Goal: Transaction & Acquisition: Purchase product/service

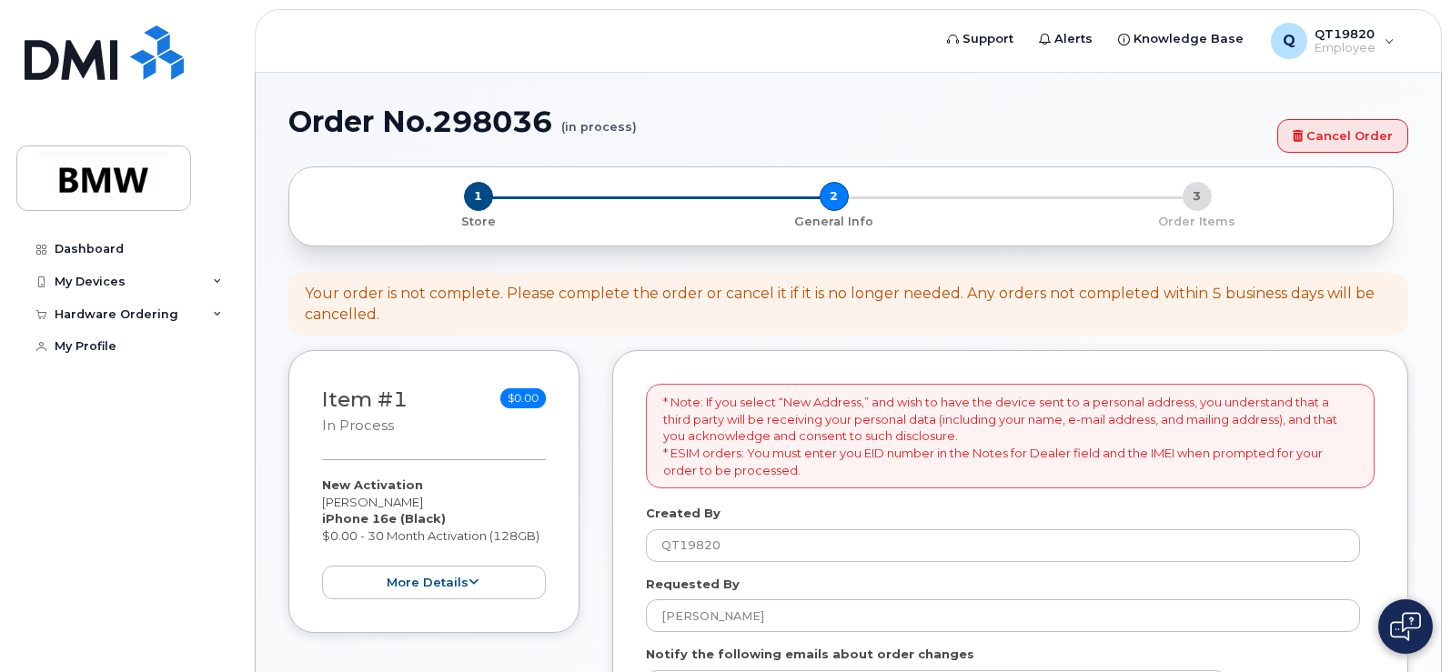
select select
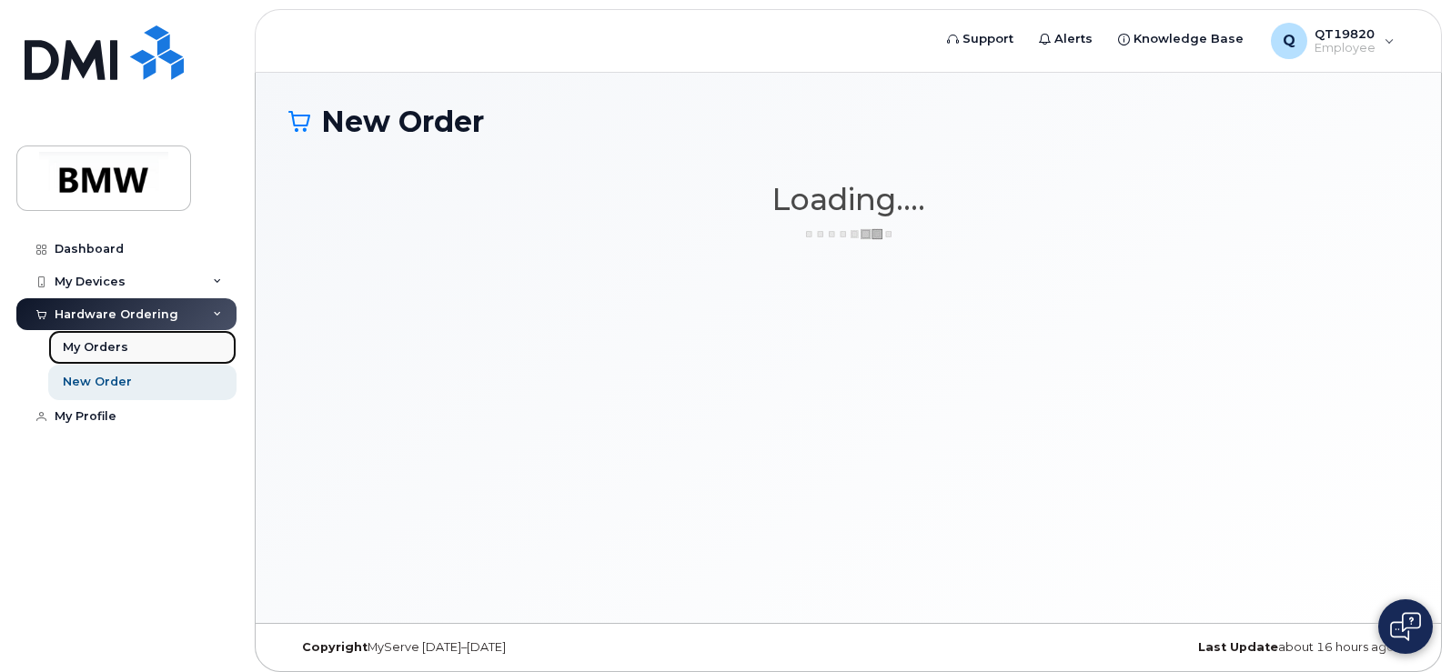
click at [107, 347] on div "My Orders" at bounding box center [95, 347] width 65 height 16
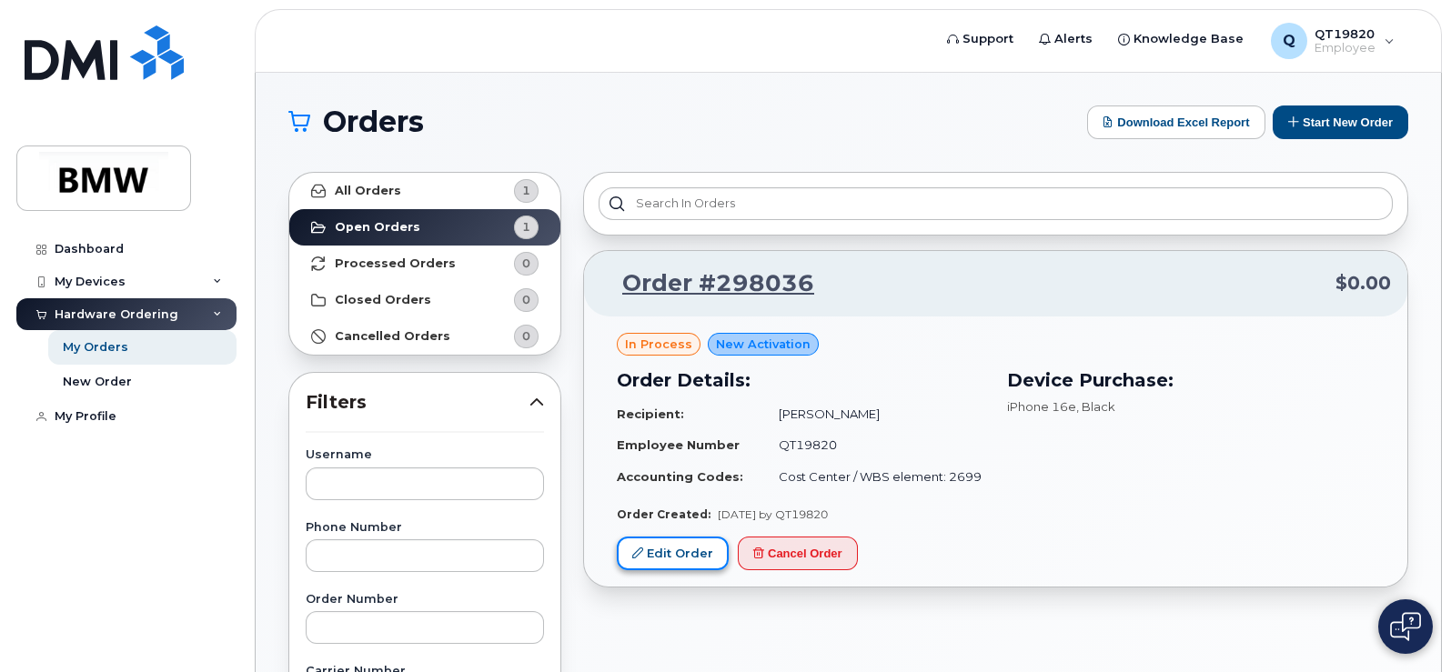
click at [683, 555] on link "Edit Order" at bounding box center [673, 554] width 112 height 34
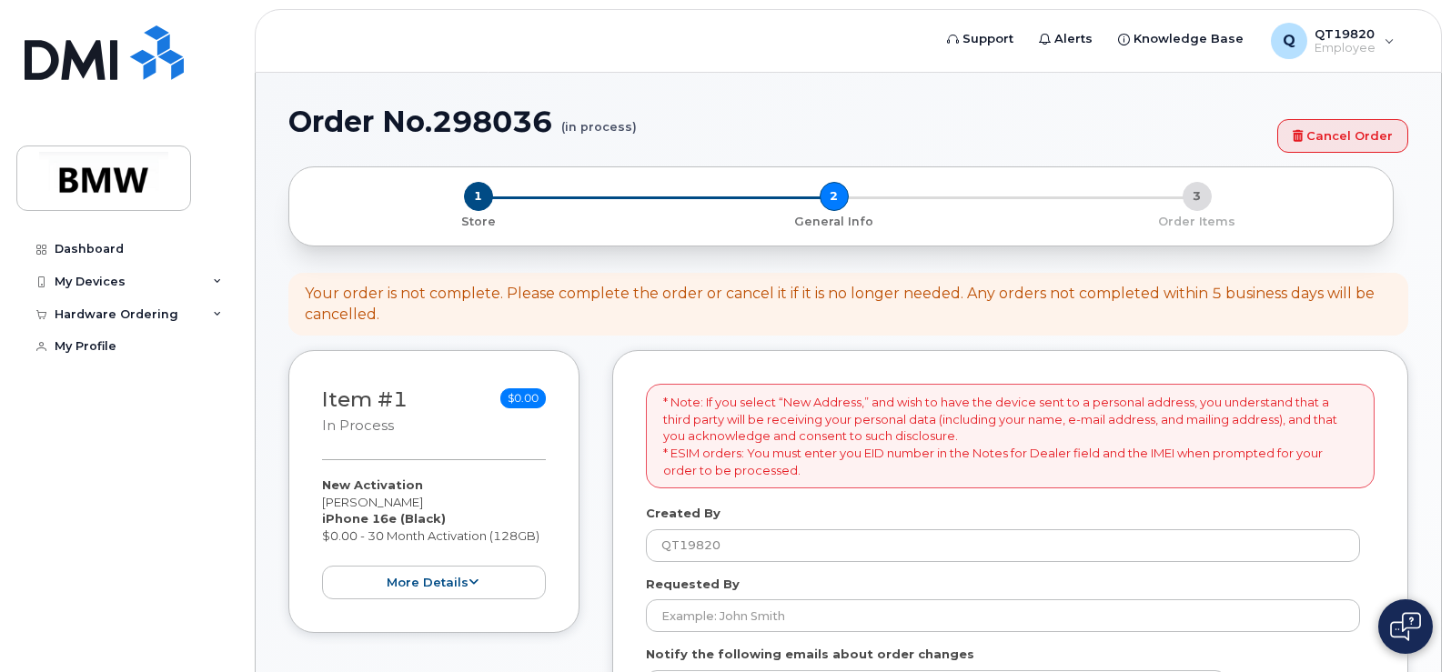
select select
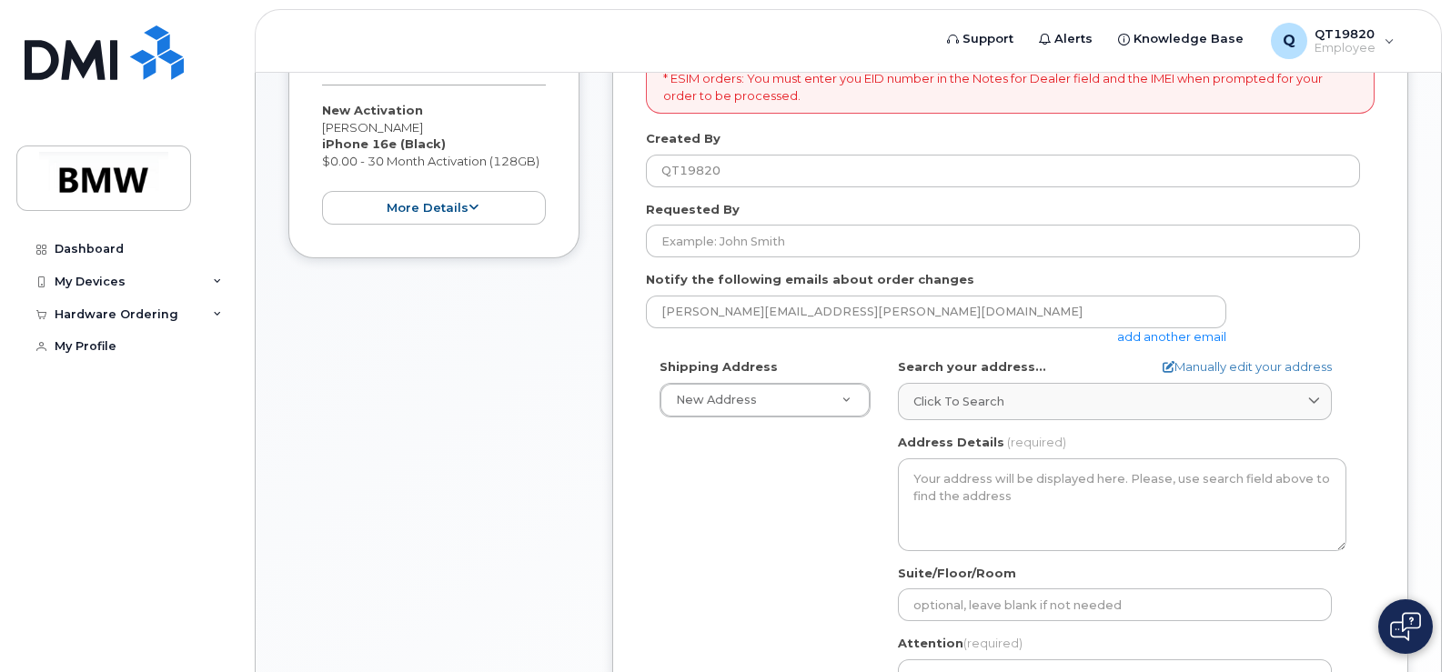
scroll to position [227, 0]
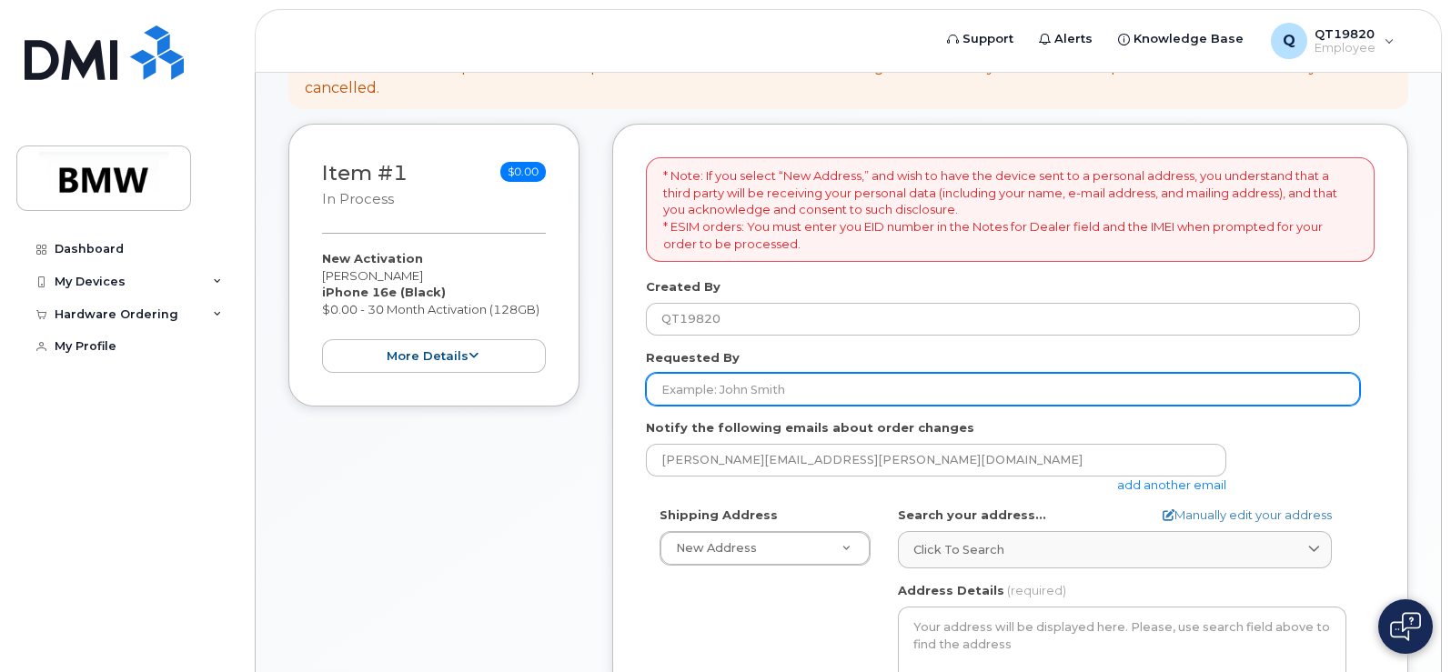
click at [749, 388] on input "Requested By" at bounding box center [1003, 389] width 714 height 33
type input "[PERSON_NAME]"
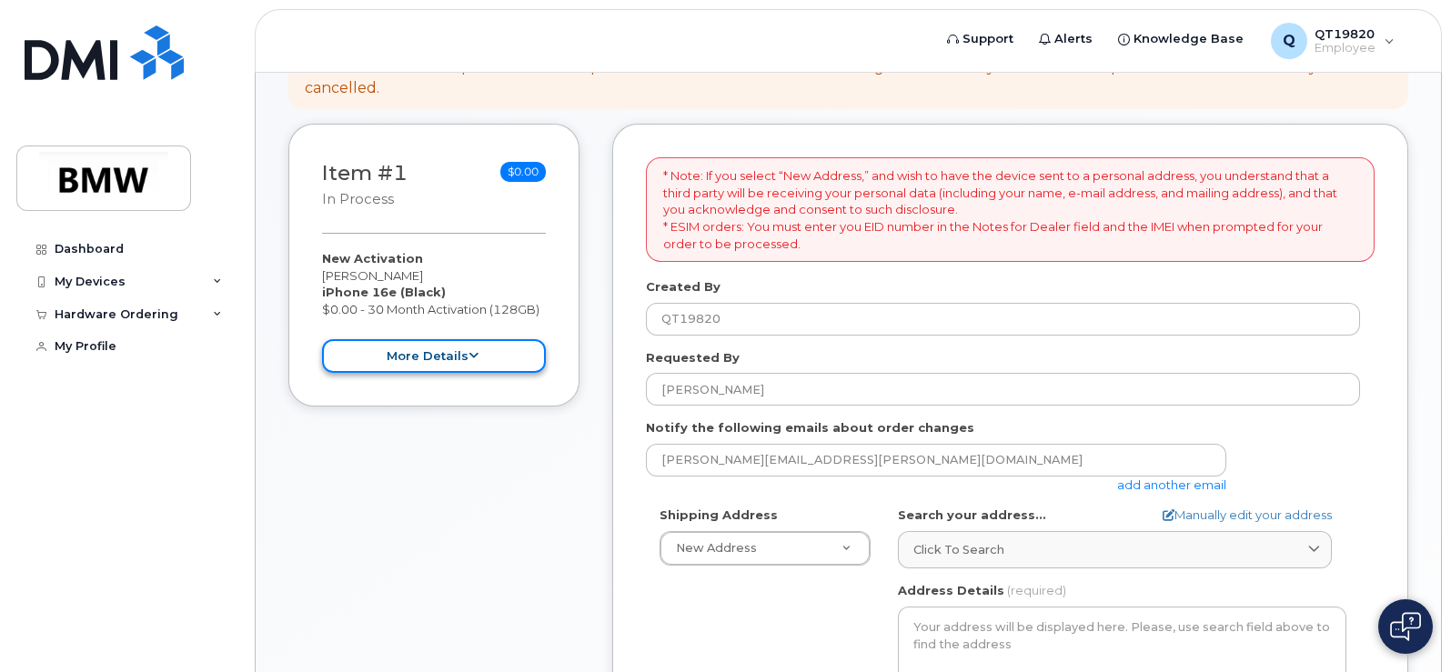
click at [473, 356] on icon at bounding box center [473, 356] width 10 height 12
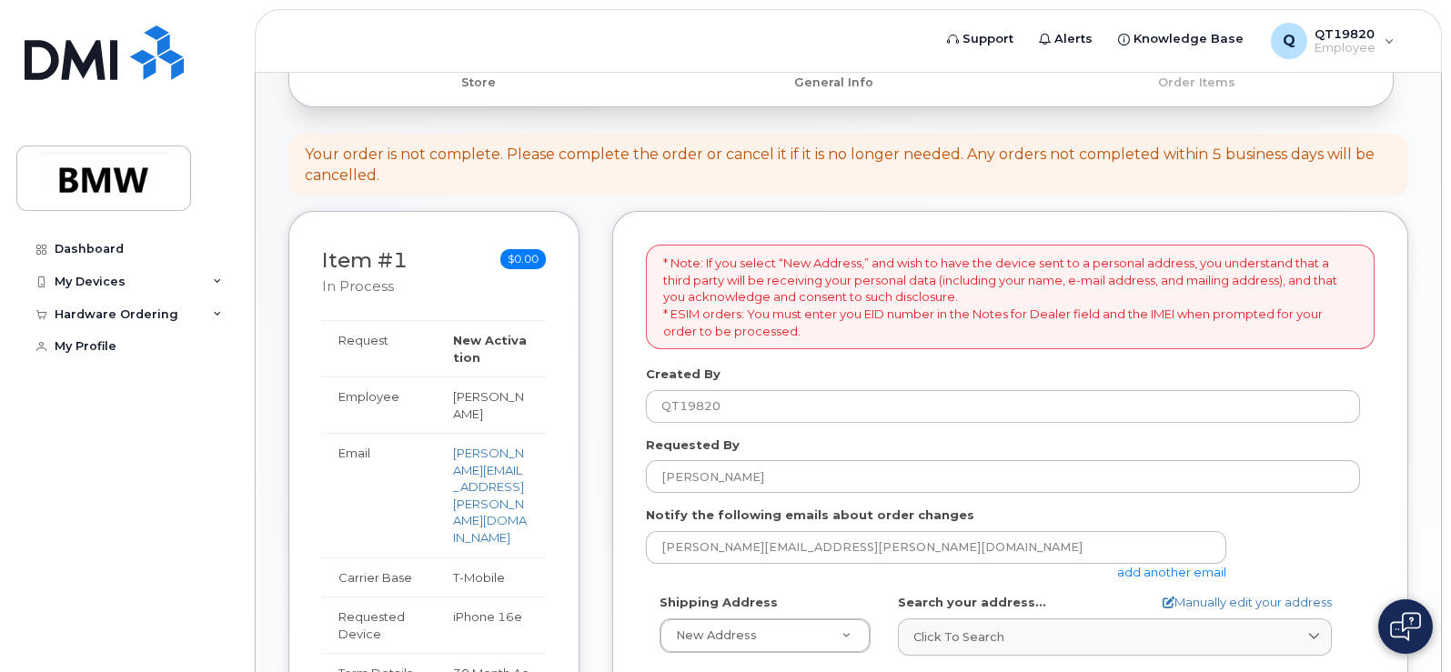
scroll to position [363, 0]
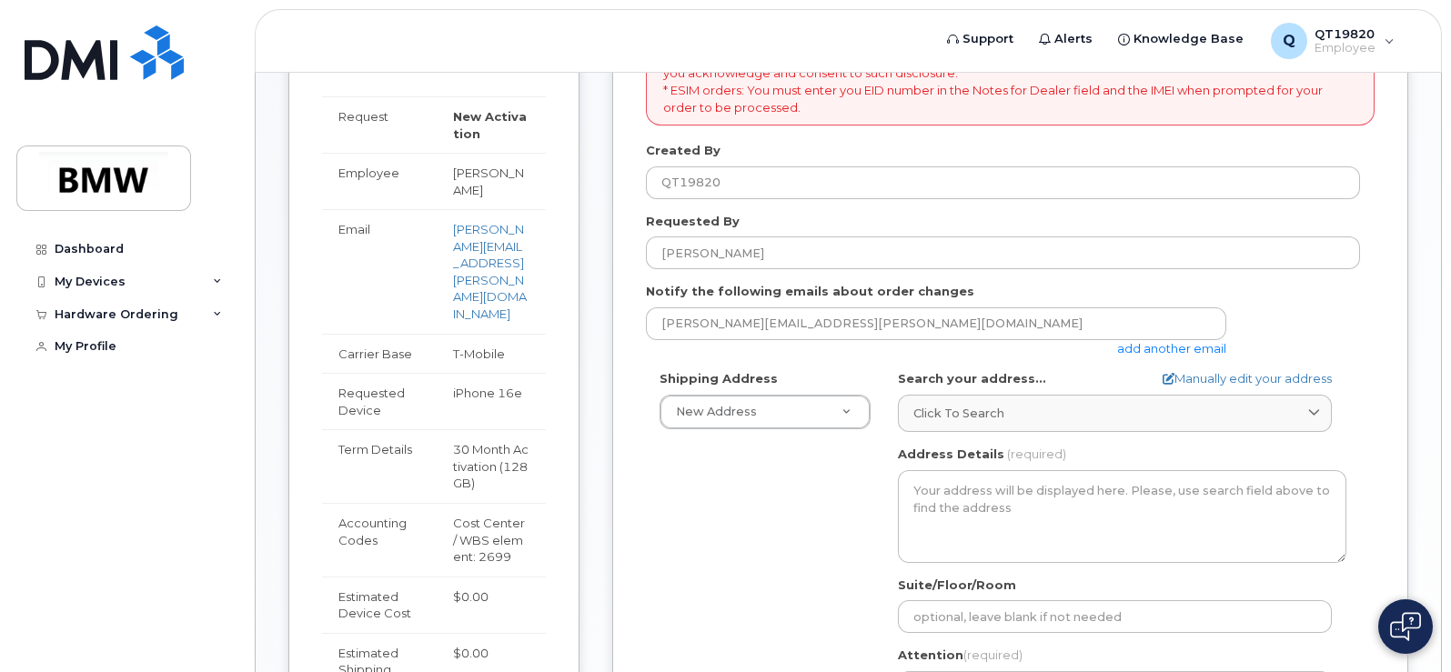
click at [529, 515] on div "Cost Center / WBS element: 2699" at bounding box center [491, 540] width 76 height 51
click at [499, 515] on div "Cost Center / WBS element: 2699" at bounding box center [491, 540] width 76 height 51
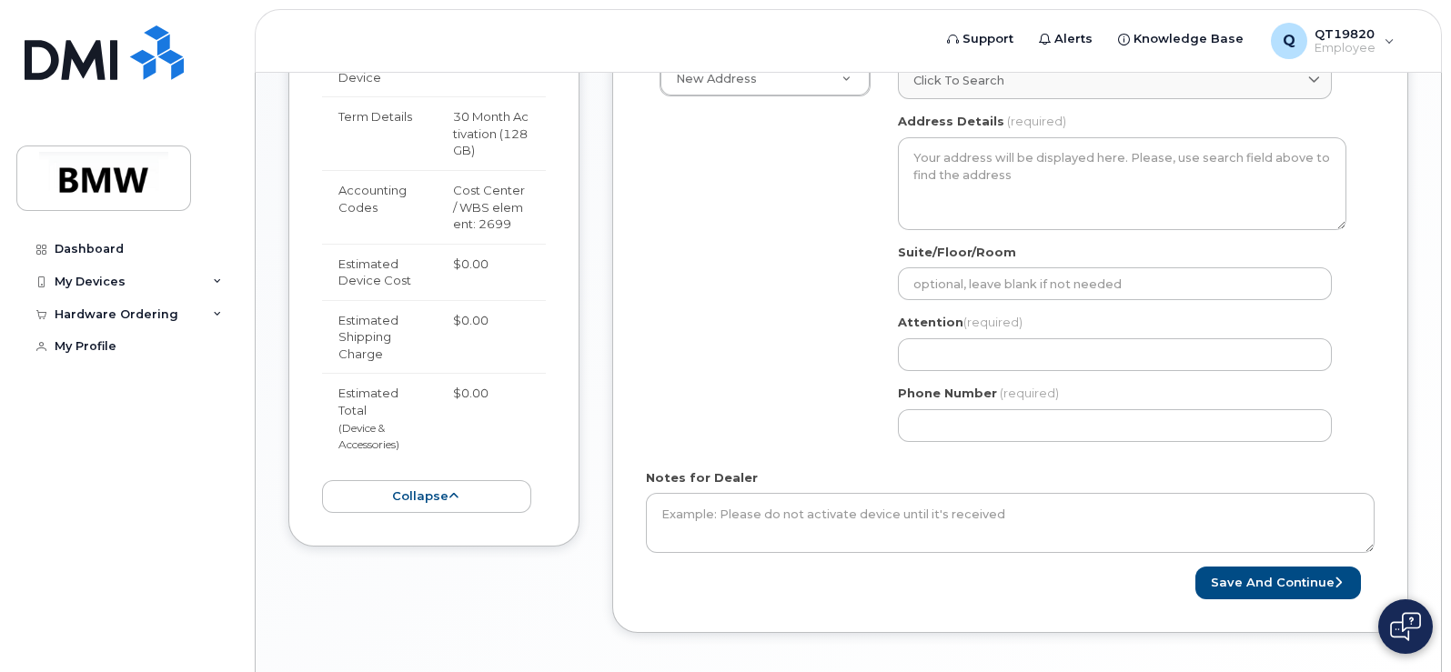
scroll to position [727, 0]
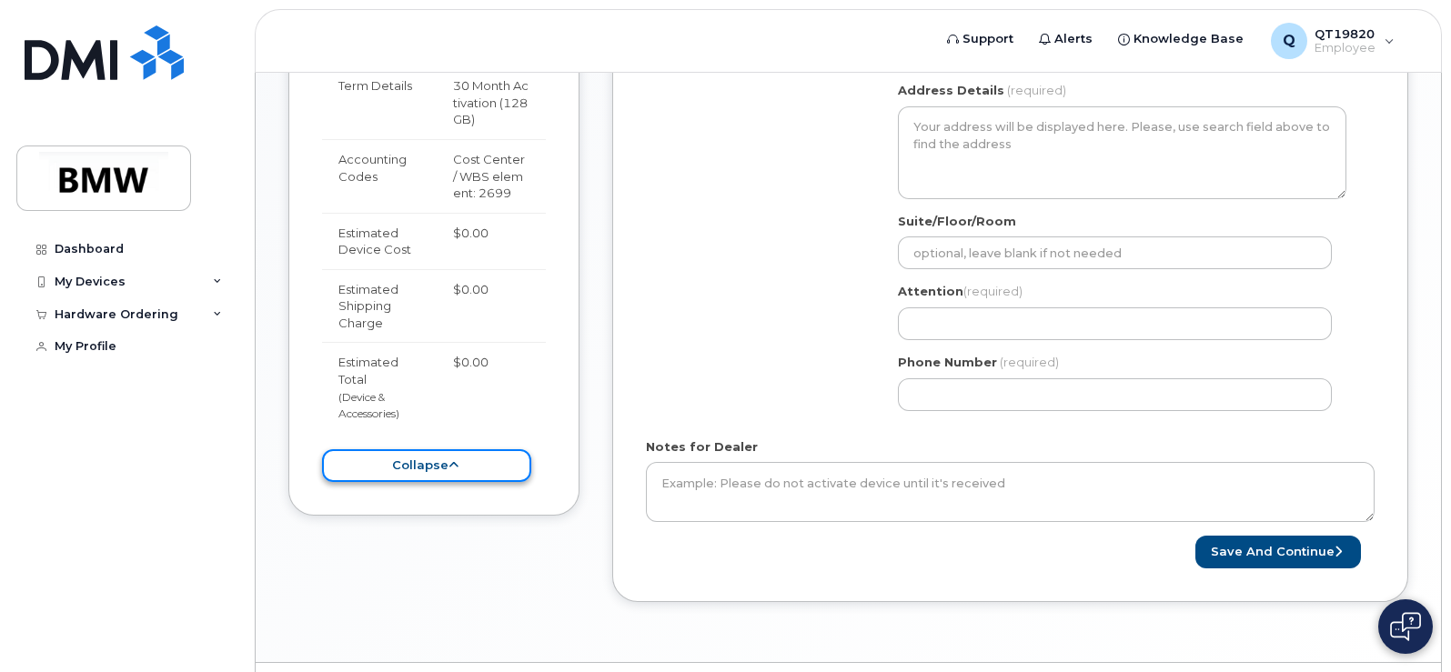
click at [469, 449] on button "collapse" at bounding box center [426, 466] width 209 height 34
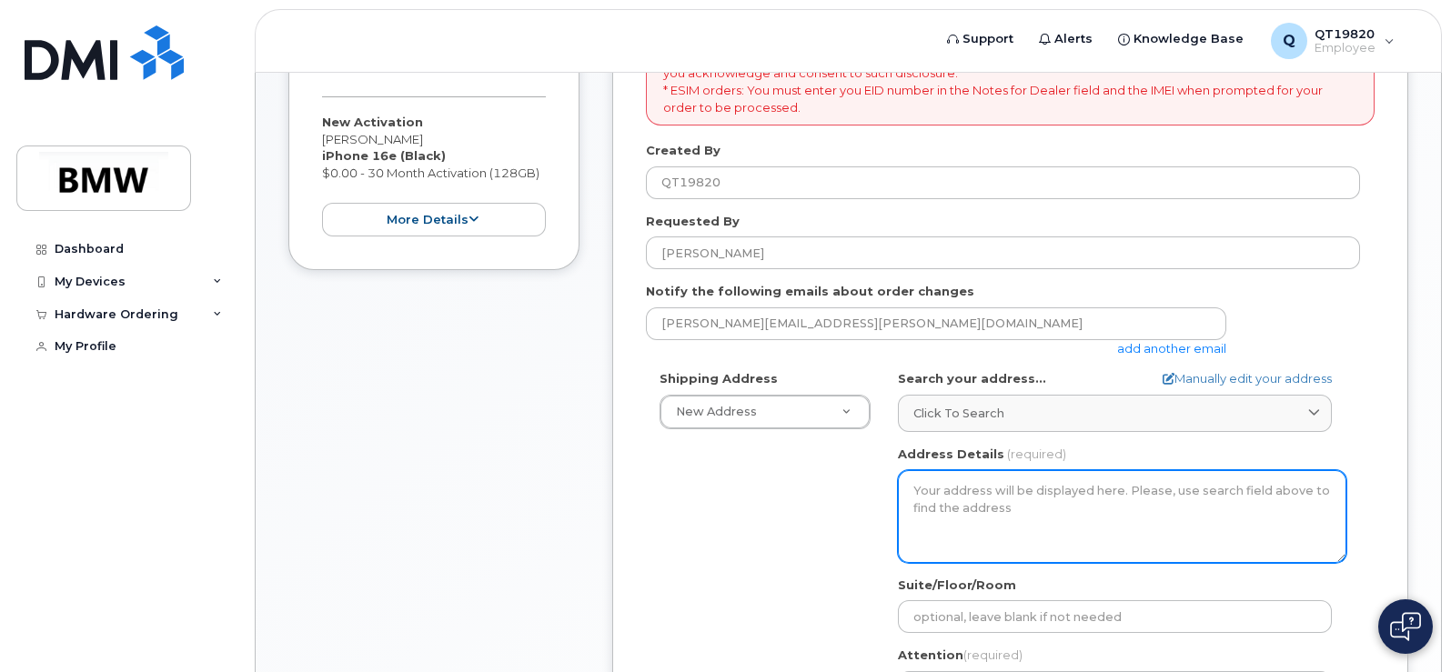
scroll to position [90, 0]
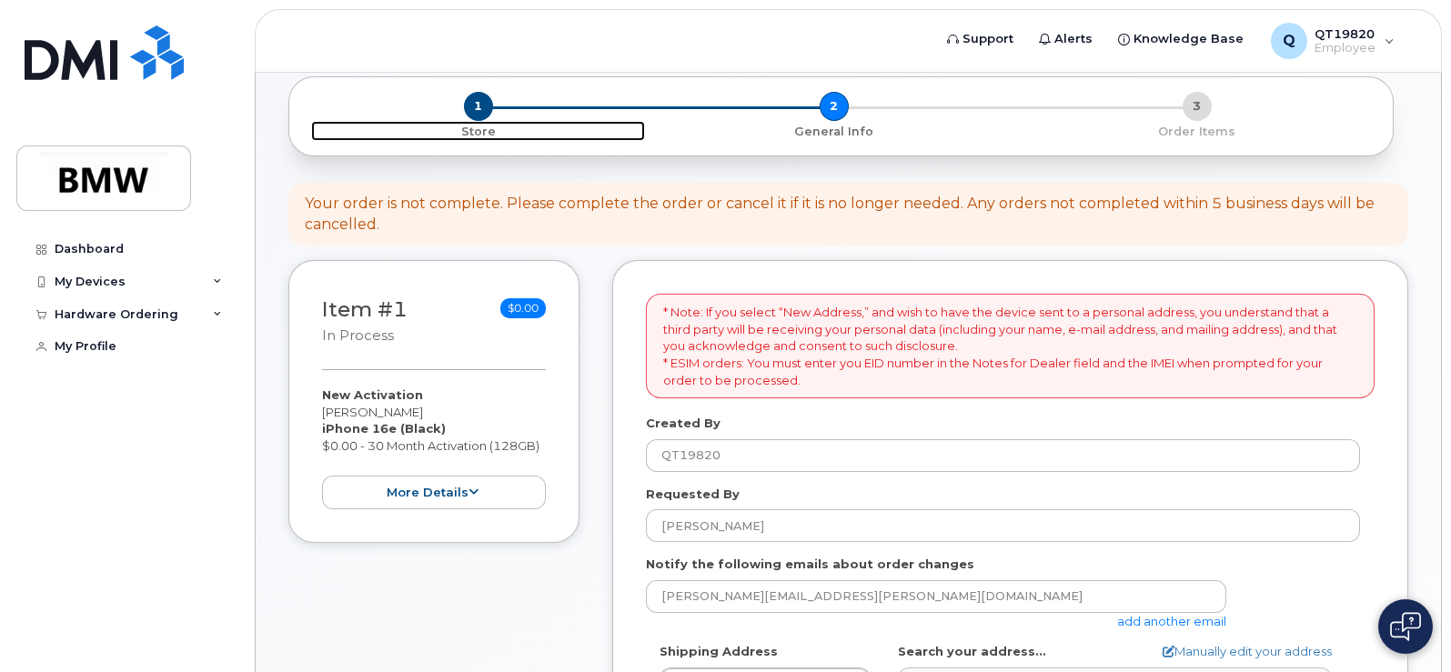
click at [478, 109] on span "1" at bounding box center [478, 106] width 29 height 29
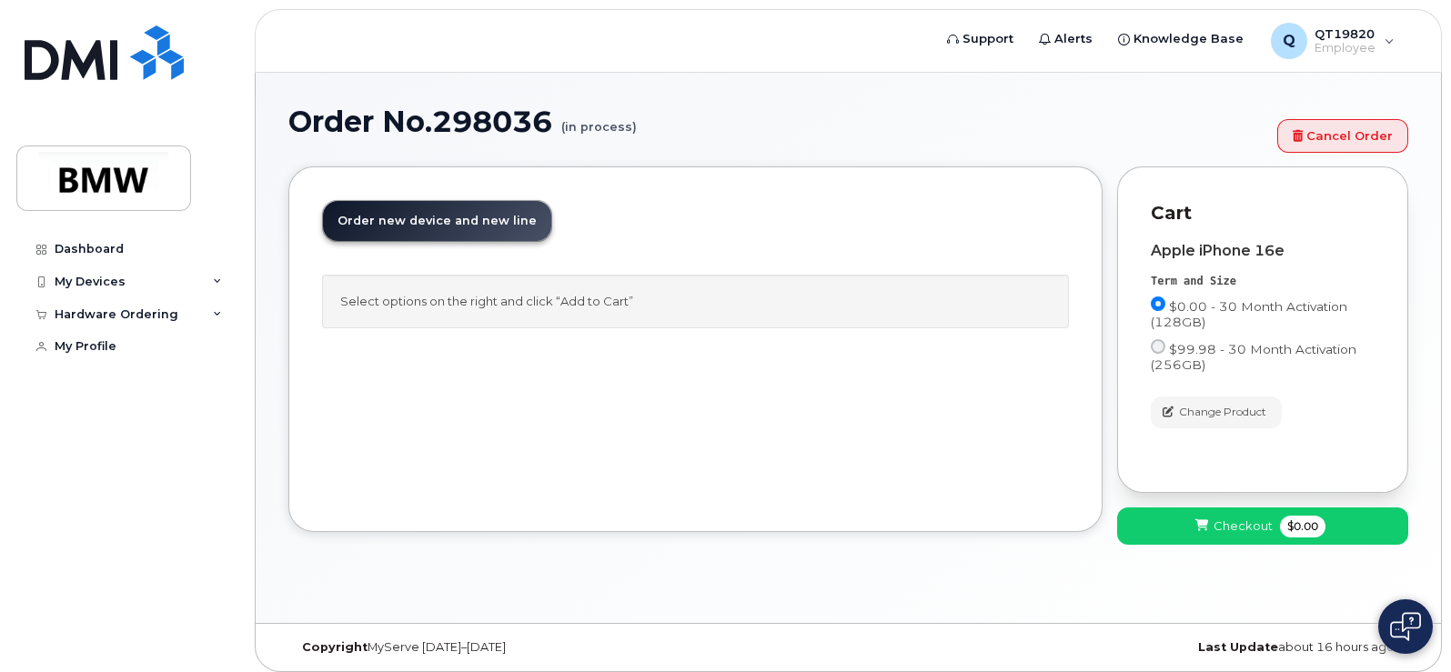
scroll to position [9, 0]
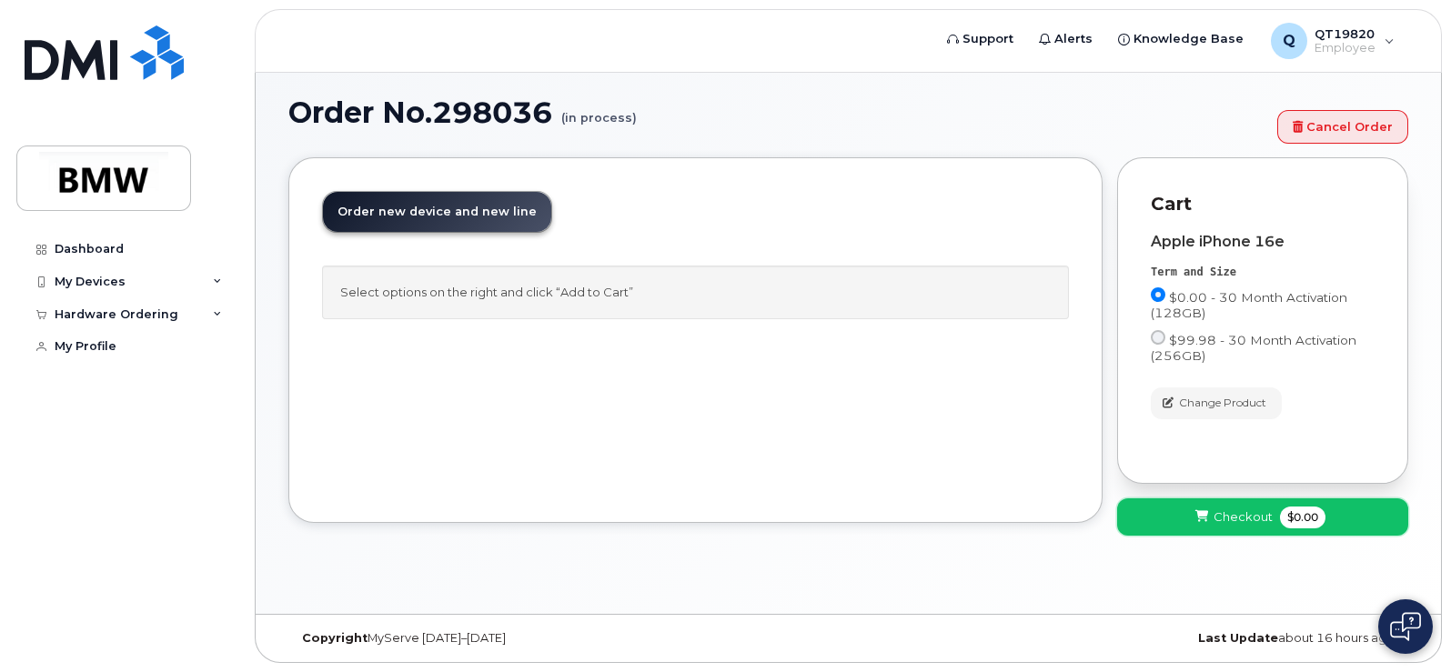
click at [1221, 512] on span "Checkout" at bounding box center [1243, 517] width 59 height 17
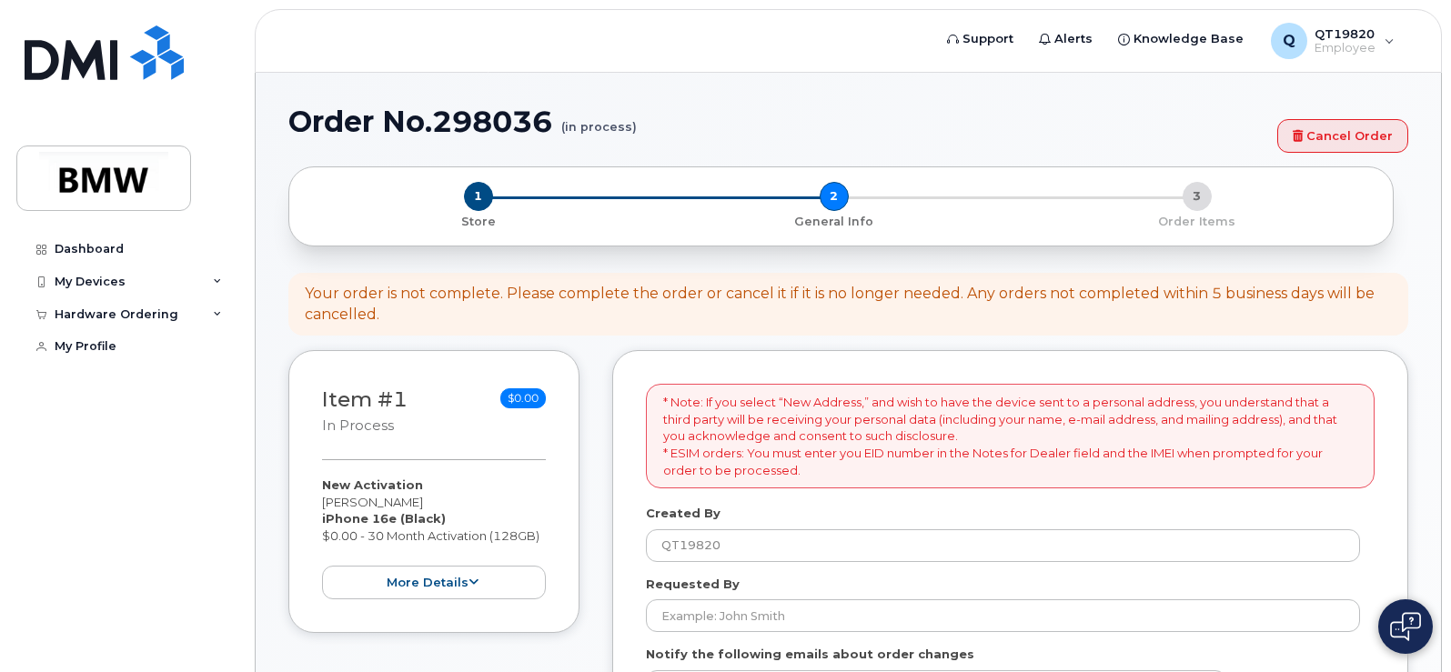
select select
drag, startPoint x: 1321, startPoint y: 138, endPoint x: 808, endPoint y: 55, distance: 519.7
click at [1321, 138] on link "Cancel Order" at bounding box center [1342, 136] width 131 height 34
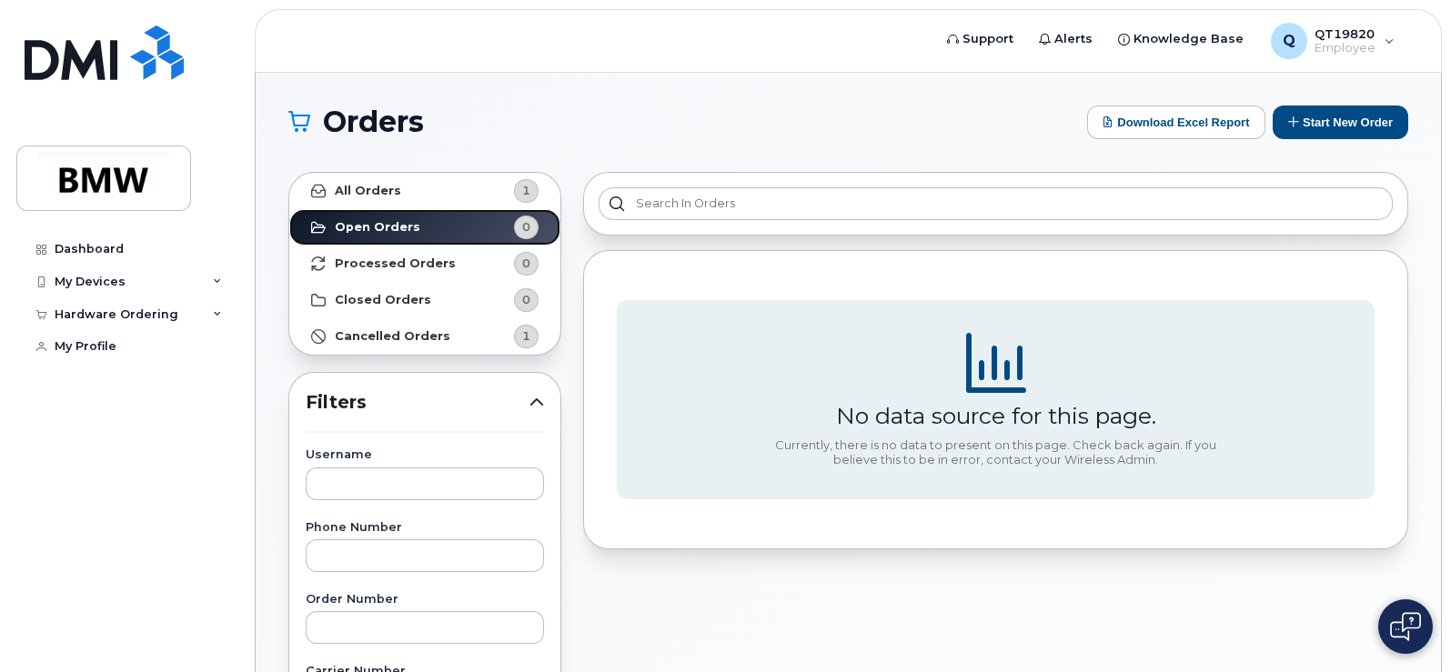
click at [398, 227] on strong "Open Orders" at bounding box center [378, 227] width 86 height 15
click at [100, 310] on div "Hardware Ordering" at bounding box center [117, 314] width 124 height 15
click at [369, 190] on strong "All Orders" at bounding box center [368, 191] width 66 height 15
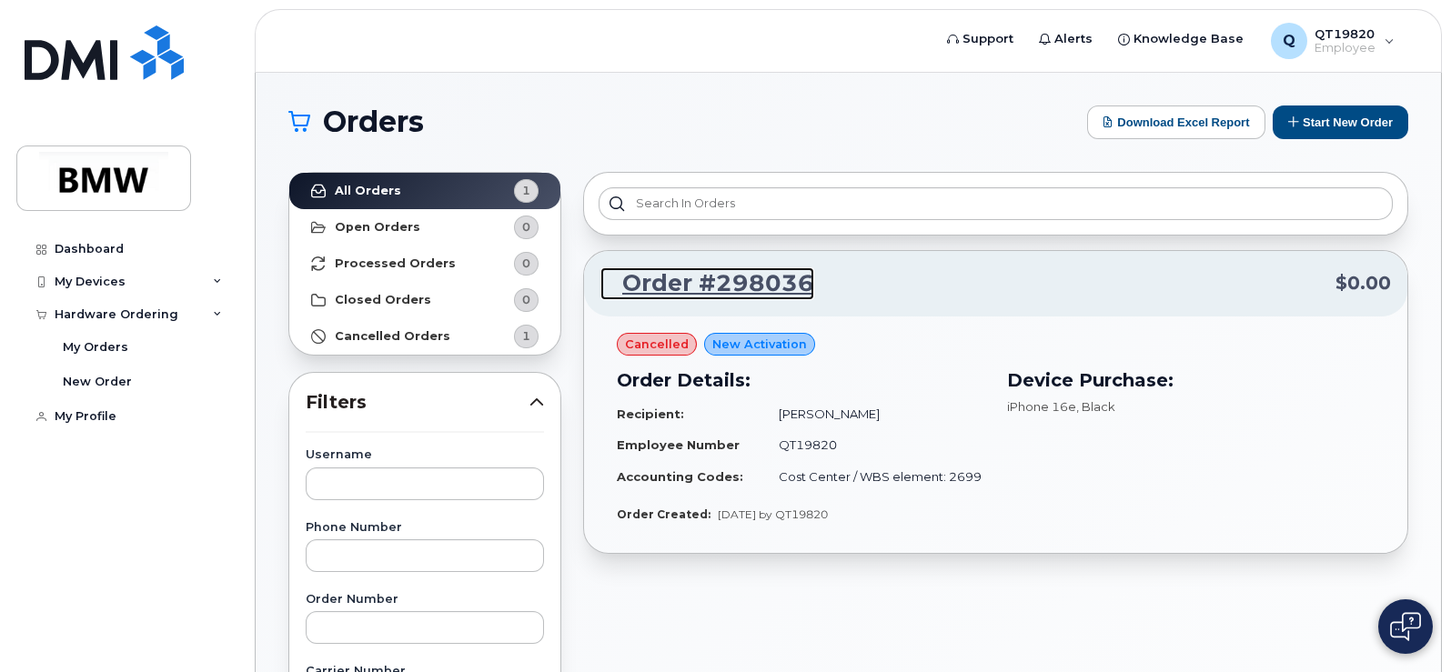
click at [706, 295] on link "Order #298036" at bounding box center [707, 283] width 214 height 33
click at [714, 287] on link "Order #298036" at bounding box center [707, 283] width 214 height 33
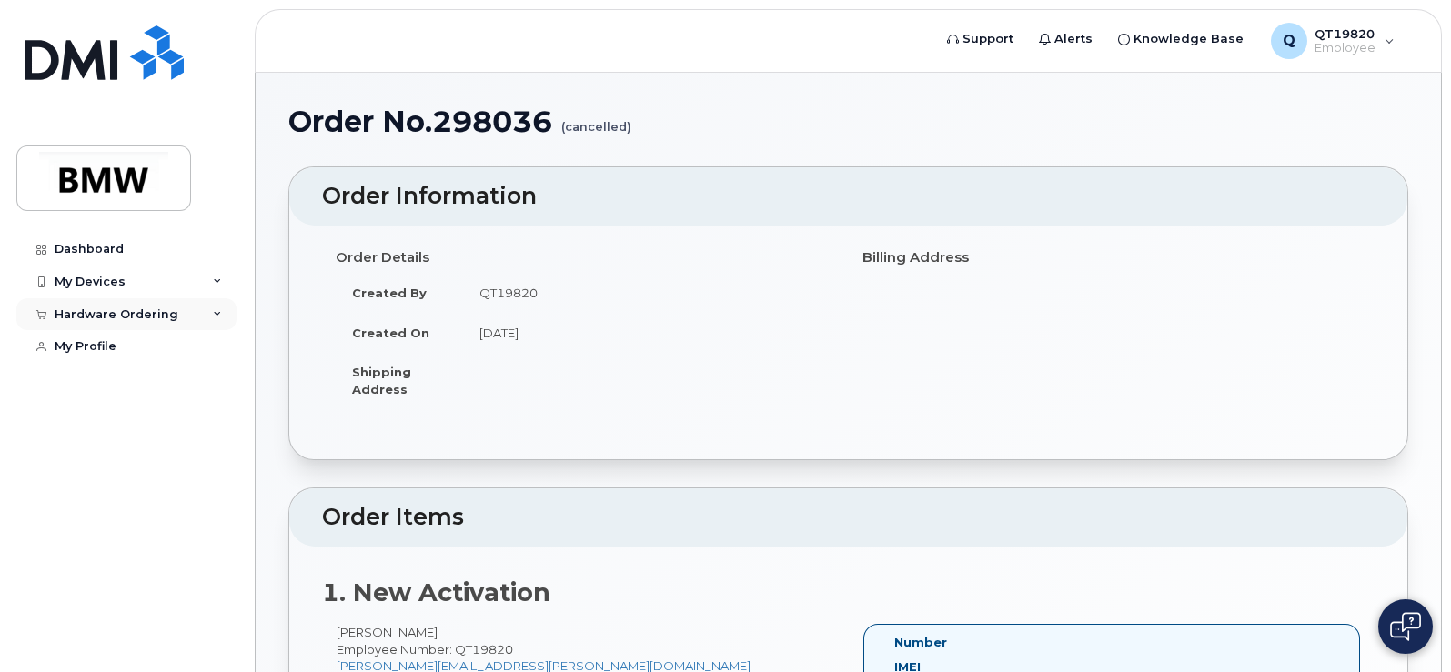
click at [102, 309] on div "Hardware Ordering" at bounding box center [117, 314] width 124 height 15
click at [109, 348] on div "My Orders" at bounding box center [95, 347] width 65 height 16
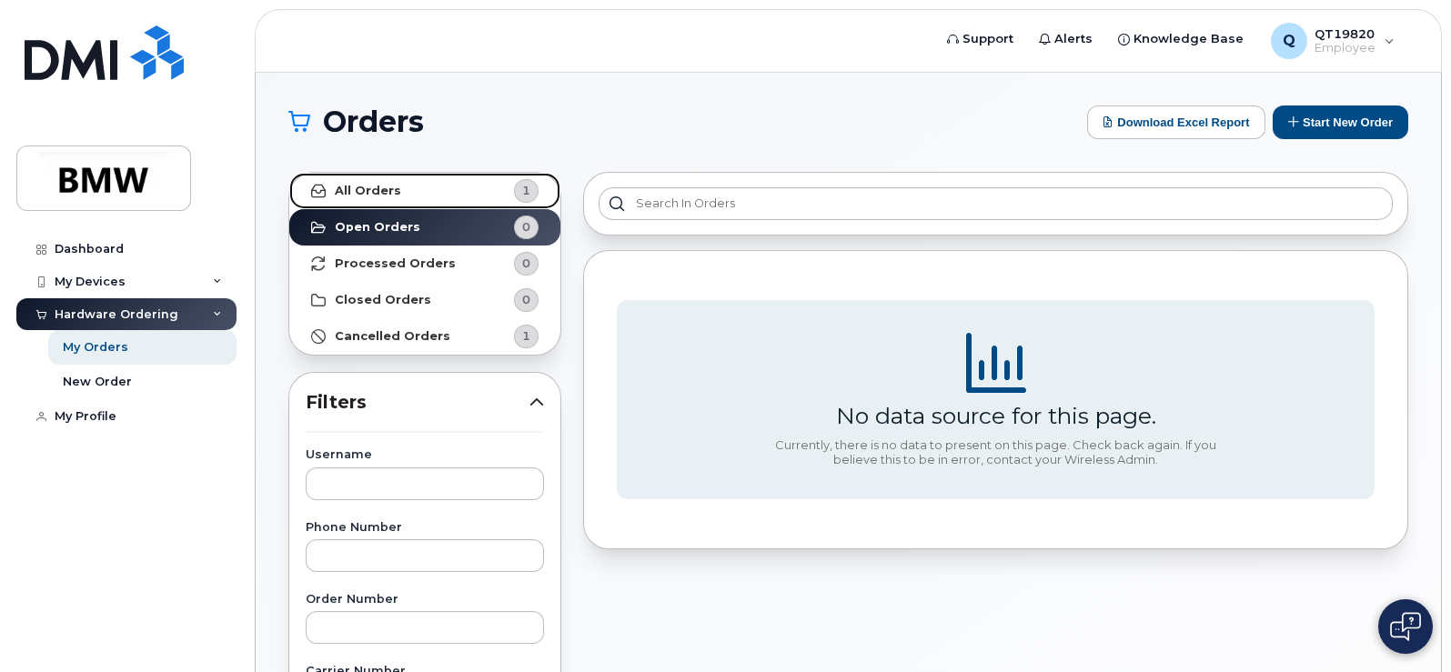
click at [375, 186] on strong "All Orders" at bounding box center [368, 191] width 66 height 15
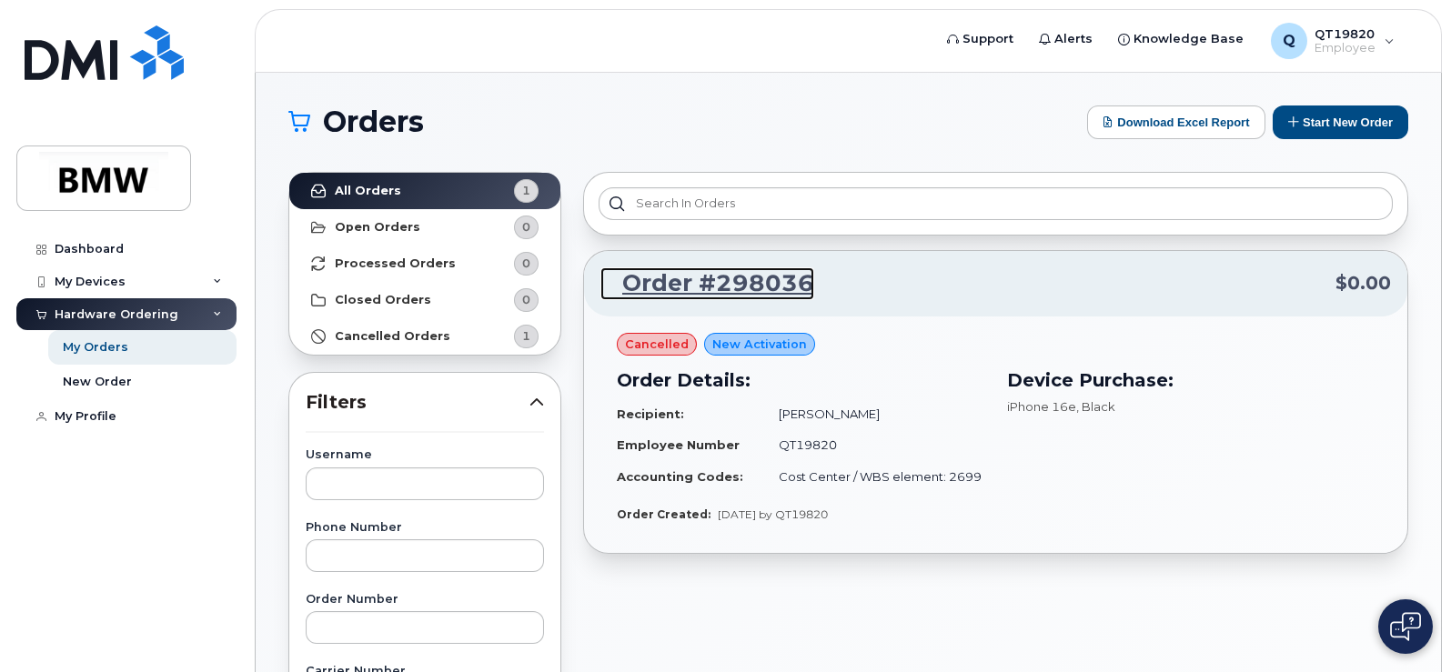
click at [759, 277] on link "Order #298036" at bounding box center [707, 283] width 214 height 33
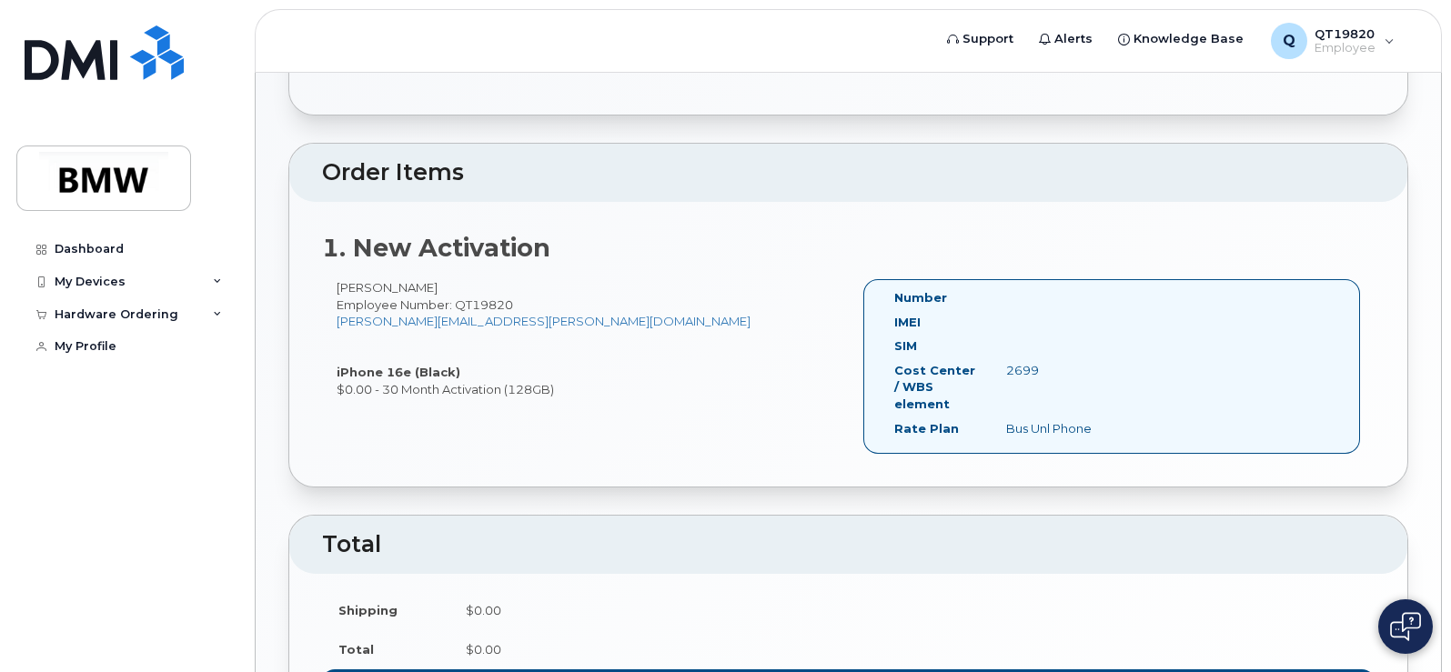
scroll to position [454, 0]
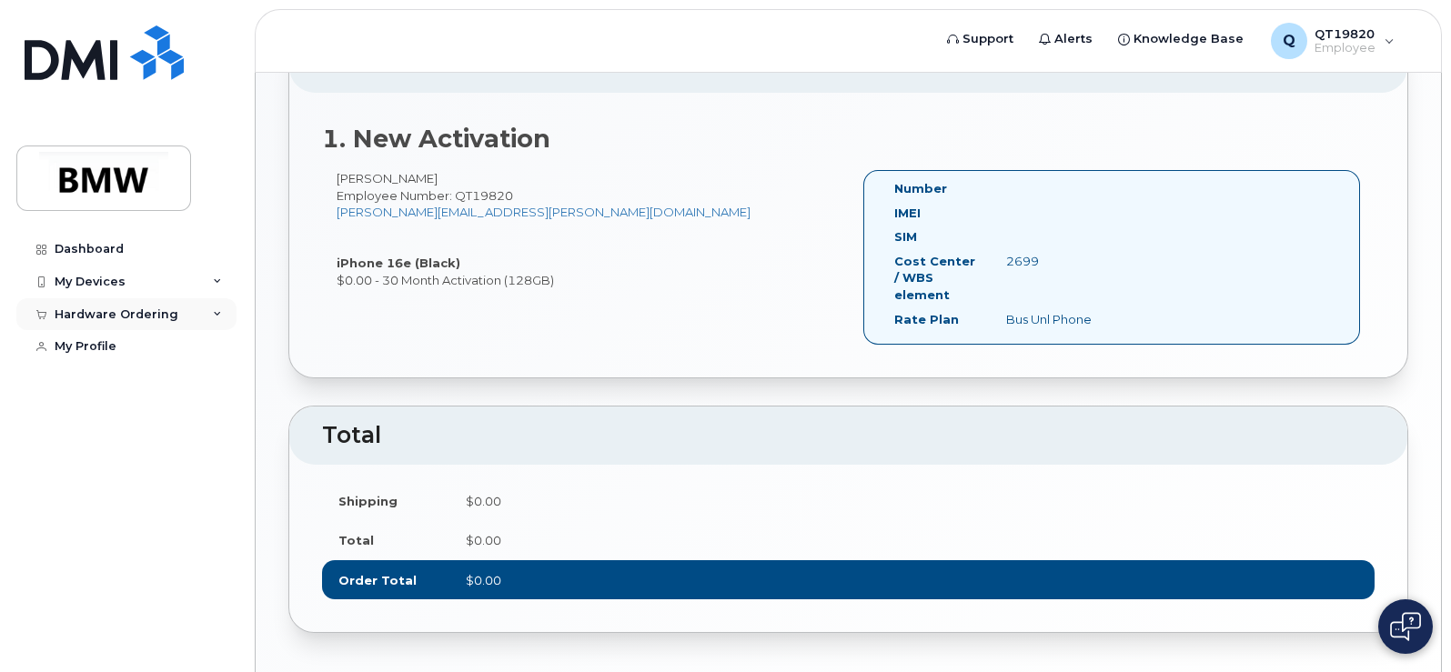
click at [89, 308] on div "Hardware Ordering" at bounding box center [117, 314] width 124 height 15
click at [91, 378] on div "New Order" at bounding box center [97, 382] width 69 height 16
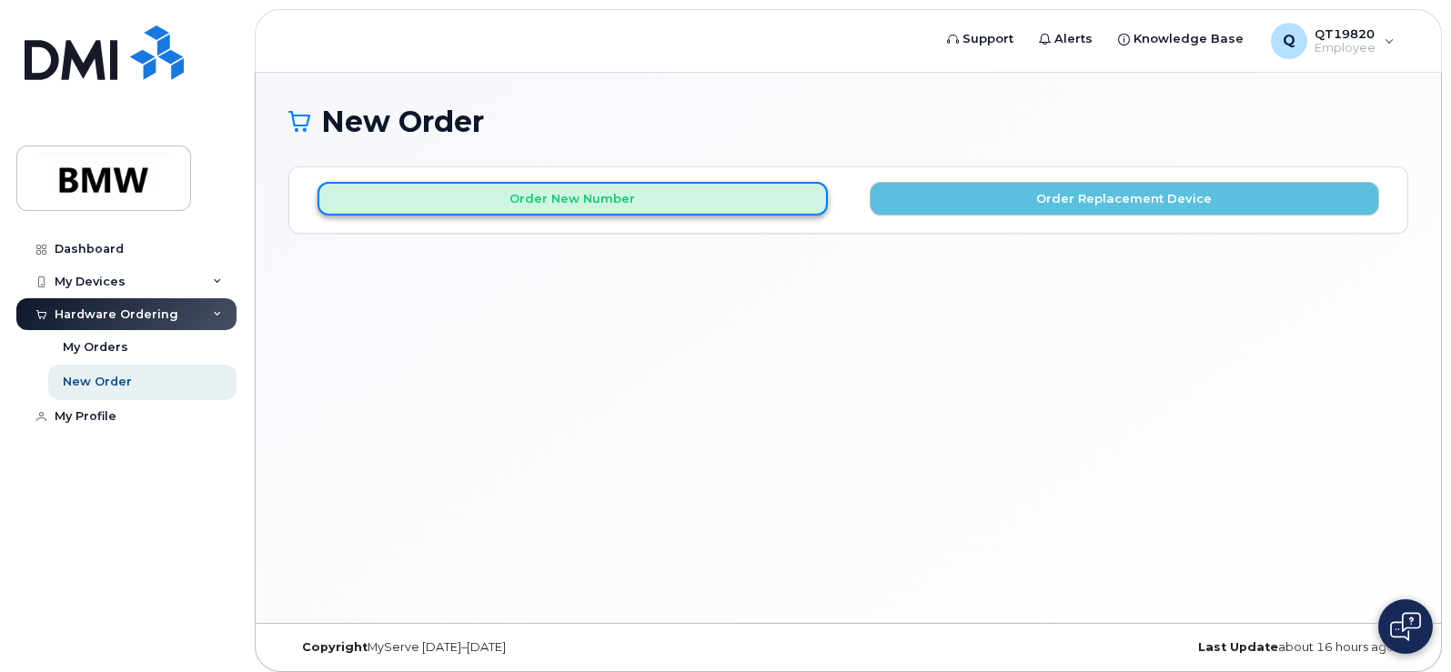
click at [596, 200] on button "Order New Number" at bounding box center [572, 199] width 510 height 34
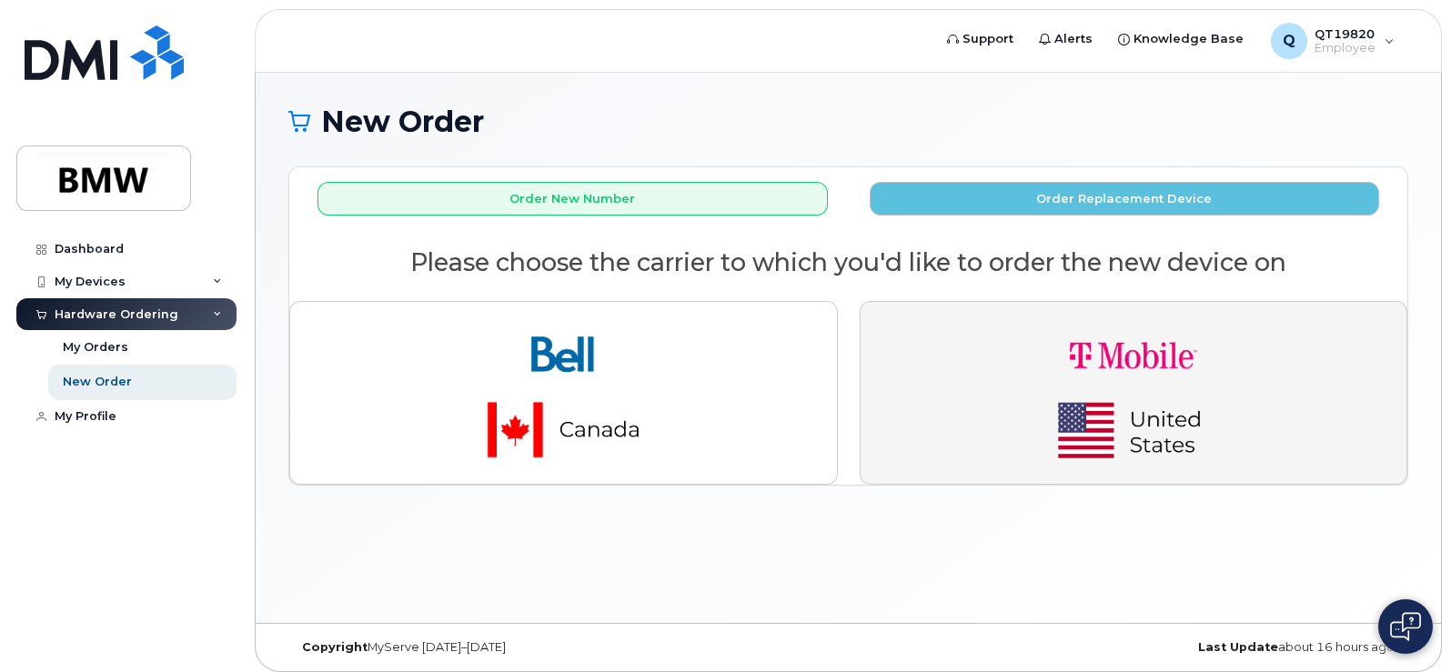
click at [1082, 427] on img "button" at bounding box center [1133, 393] width 255 height 153
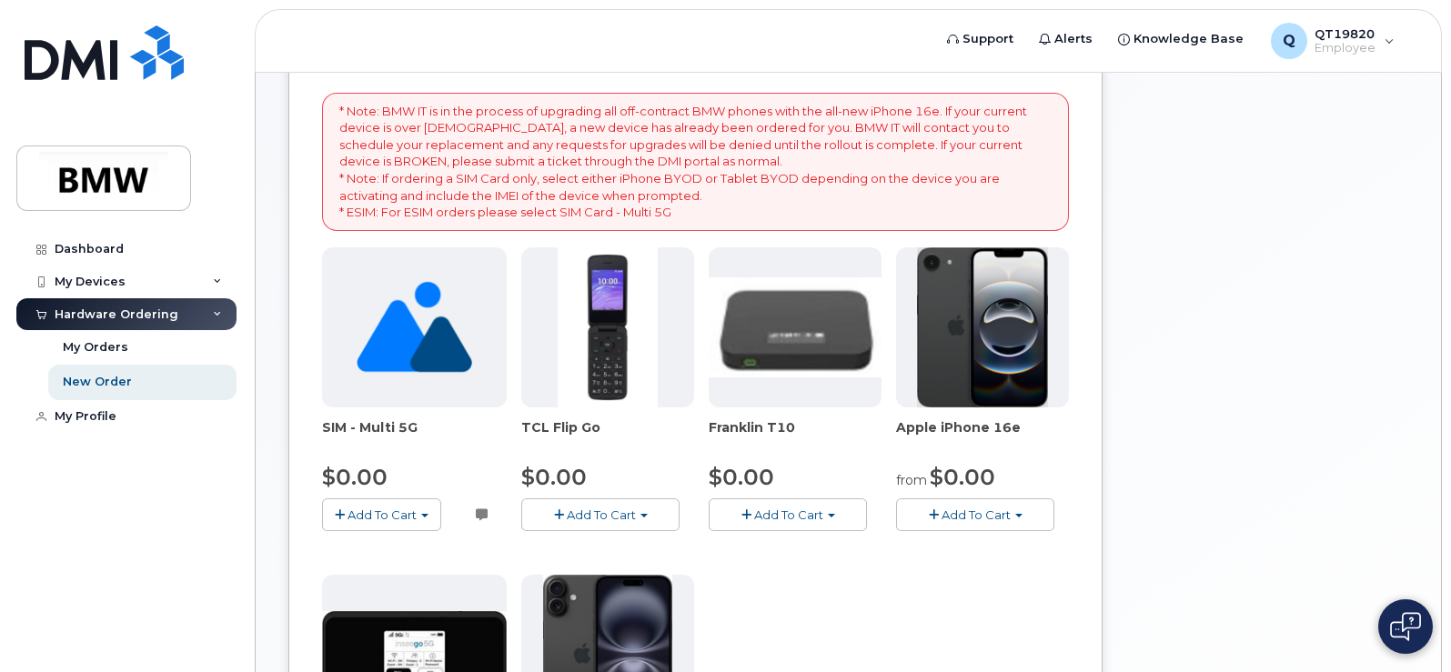
scroll to position [273, 0]
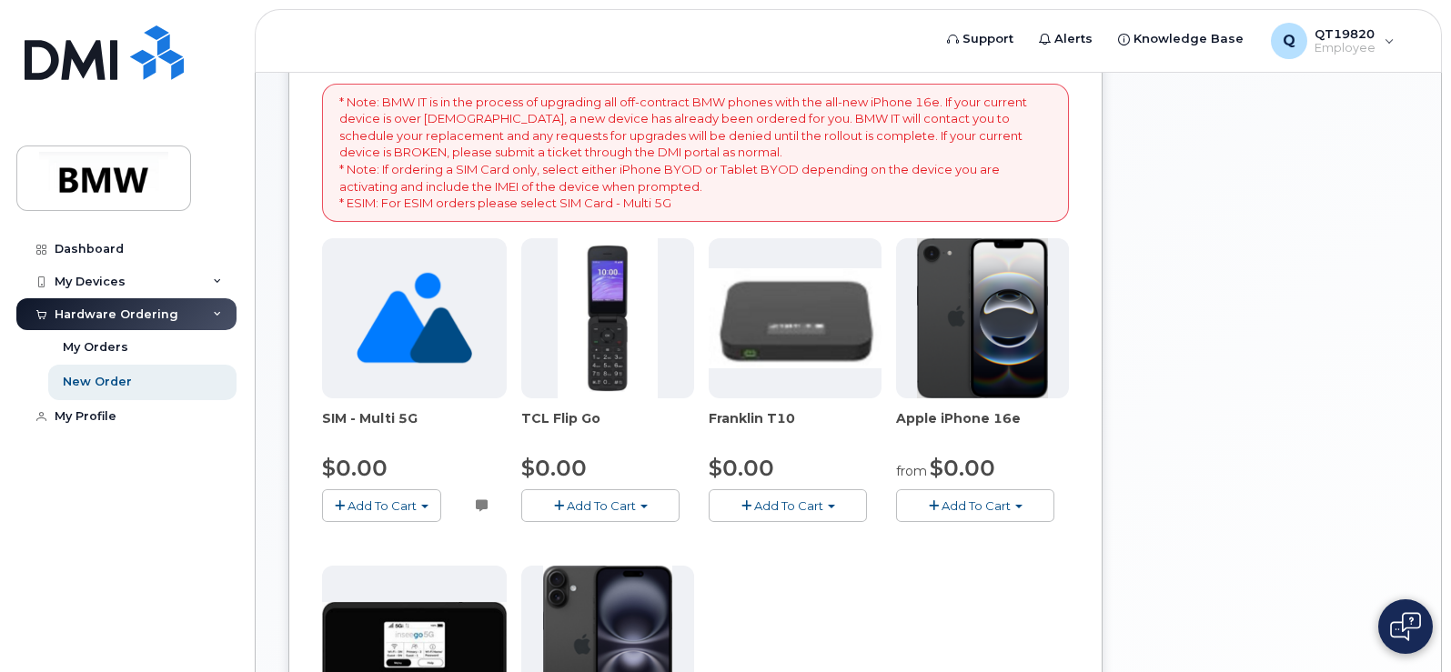
click at [977, 484] on div "Apple iPhone 16e from $0.00 Add To Cart $0.00 - 30 Month Activation (128GB) $99…" at bounding box center [982, 380] width 173 height 284
click at [979, 500] on span "Add To Cart" at bounding box center [976, 506] width 69 height 15
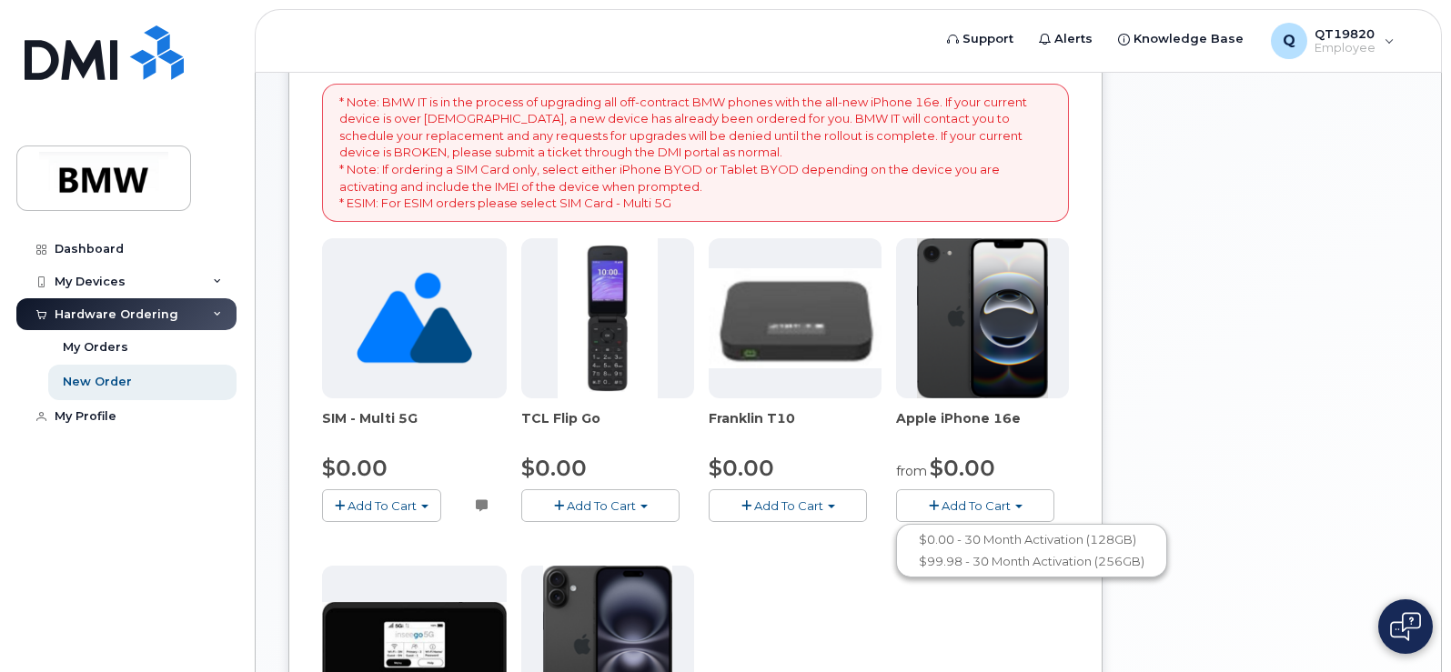
click at [852, 445] on div "Franklin T10 $0.00 Add To Cart $0.00 - 30 month Activation" at bounding box center [795, 380] width 173 height 284
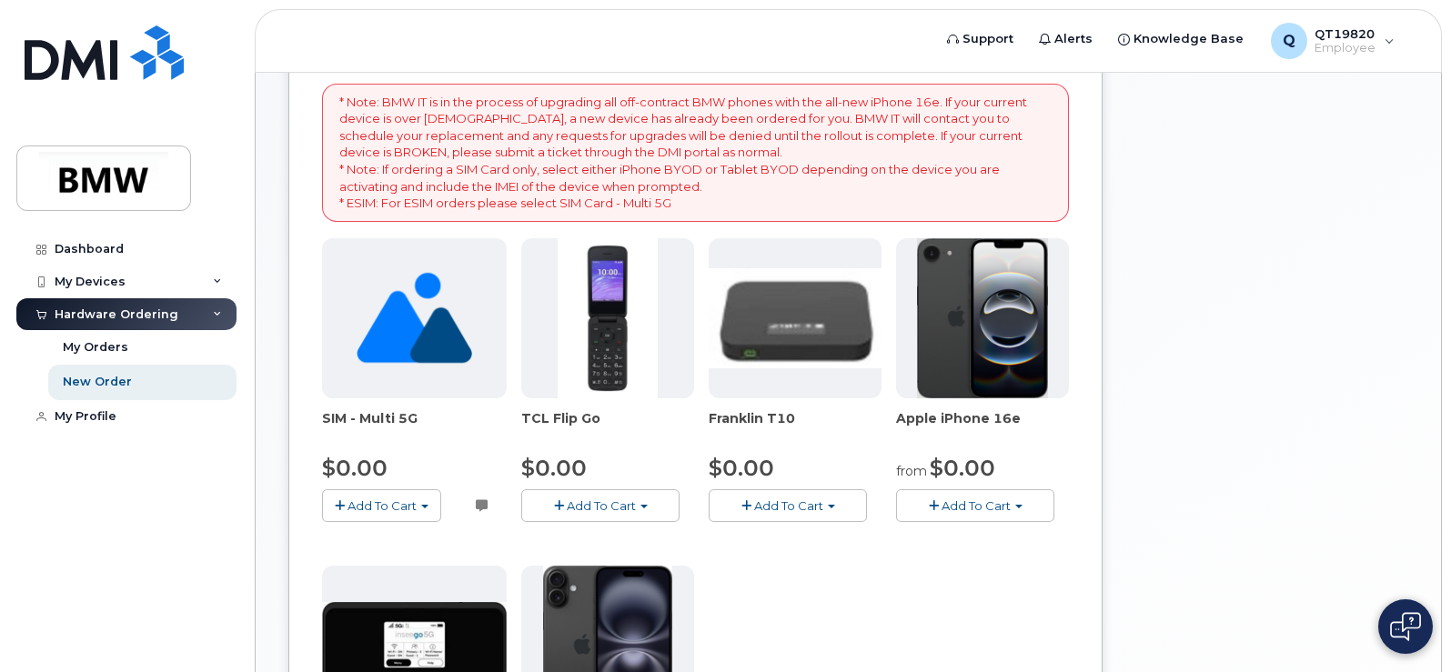
click at [932, 501] on span "button" at bounding box center [934, 506] width 10 height 12
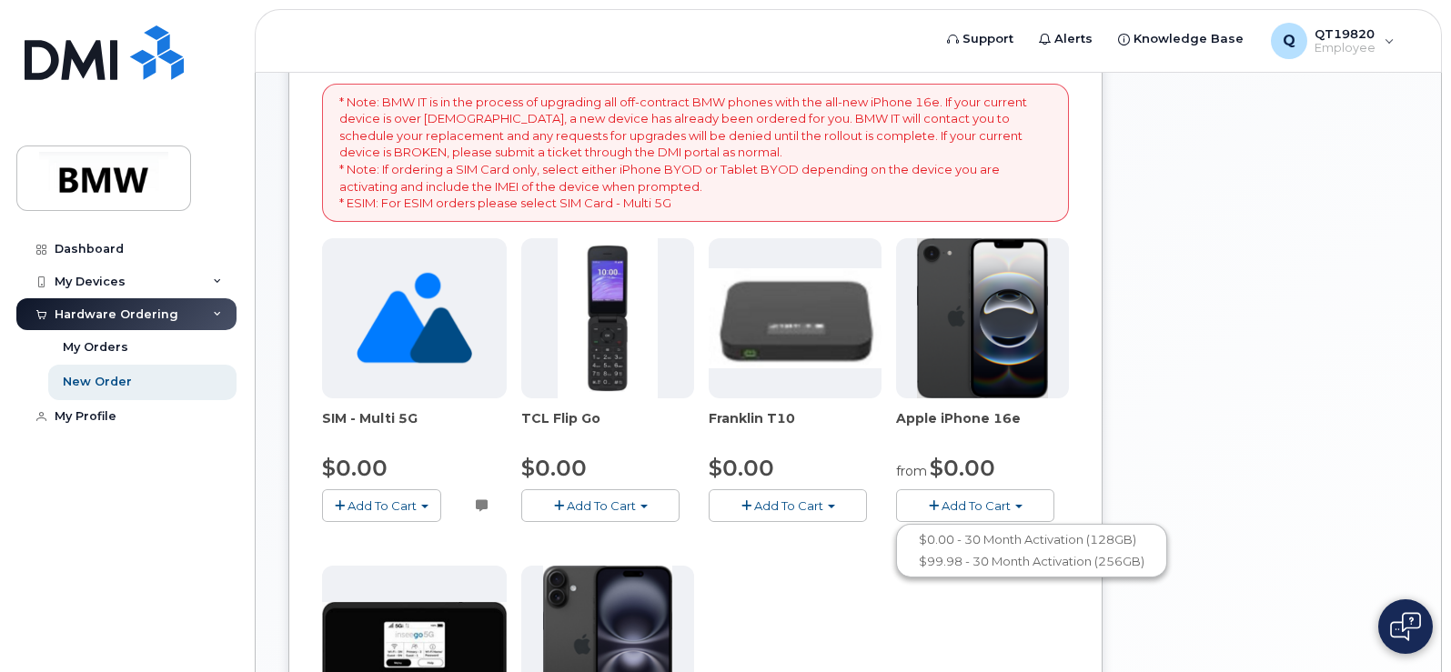
click at [828, 443] on span "Franklin T10" at bounding box center [795, 427] width 173 height 36
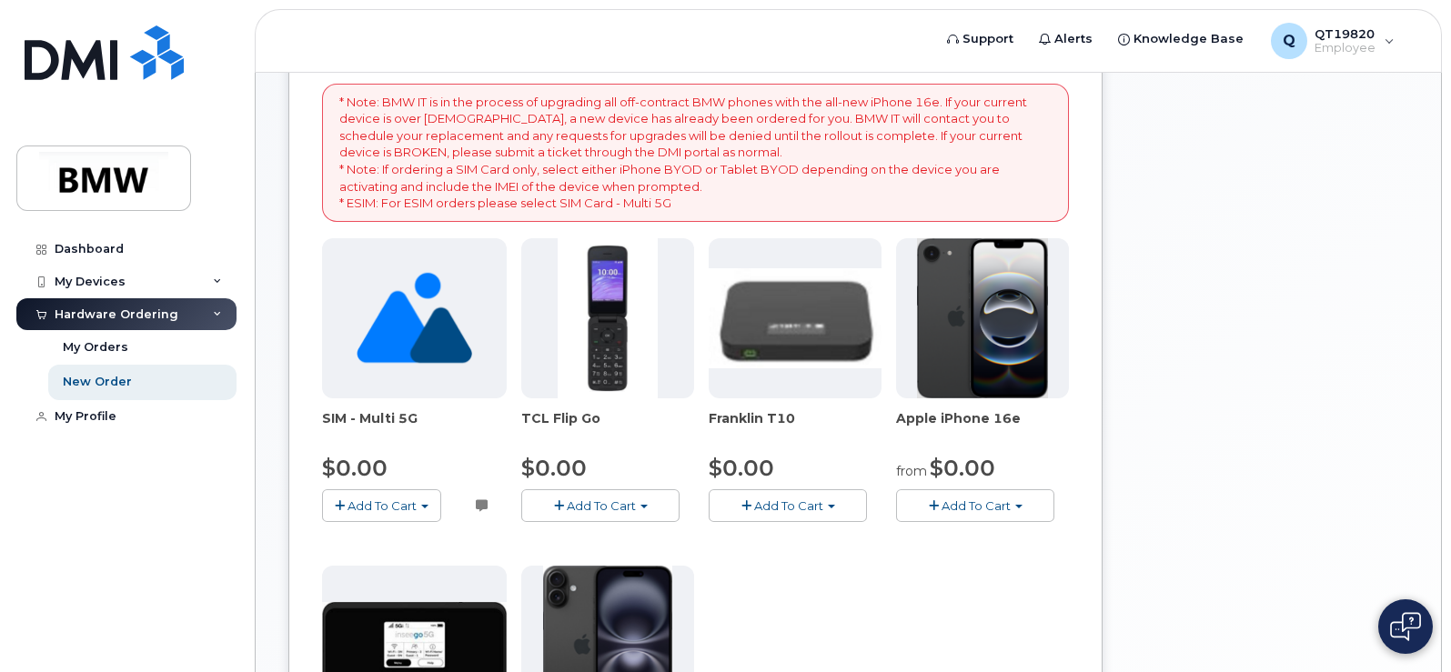
click at [1018, 505] on span "button" at bounding box center [1018, 507] width 7 height 4
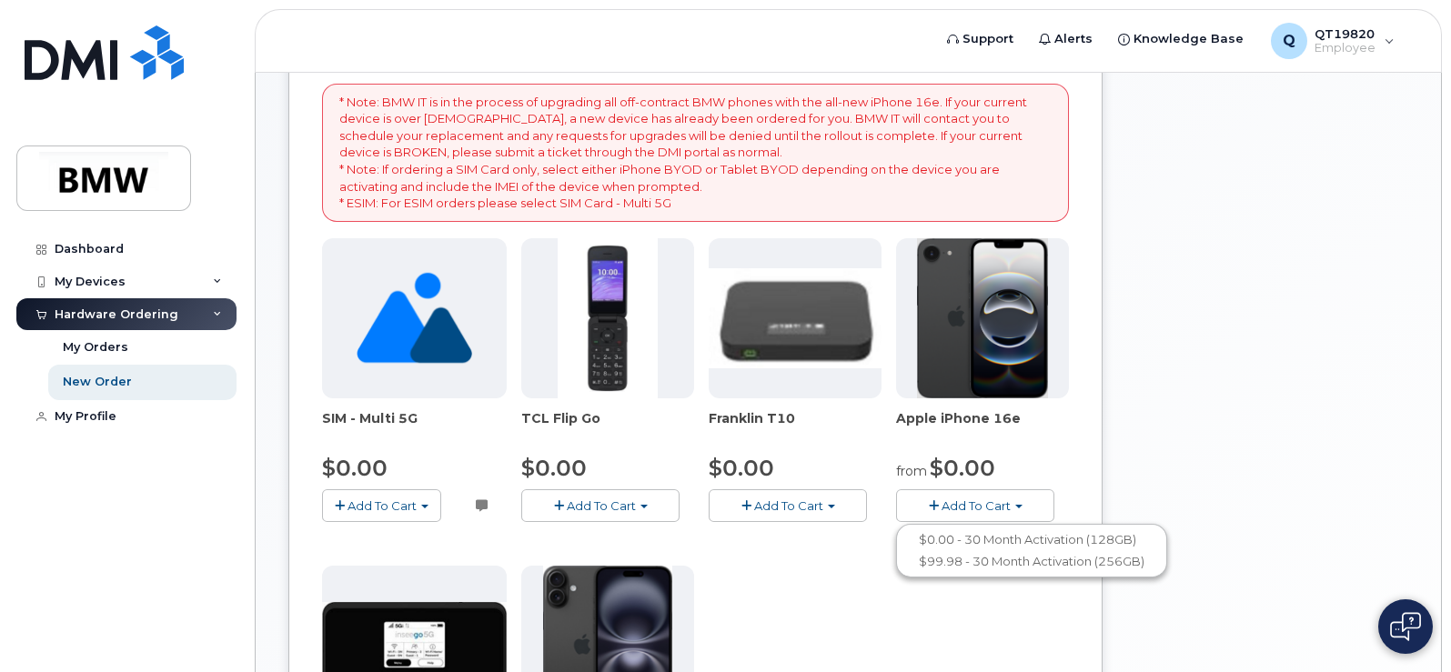
click at [857, 454] on div "$0.00" at bounding box center [795, 468] width 173 height 31
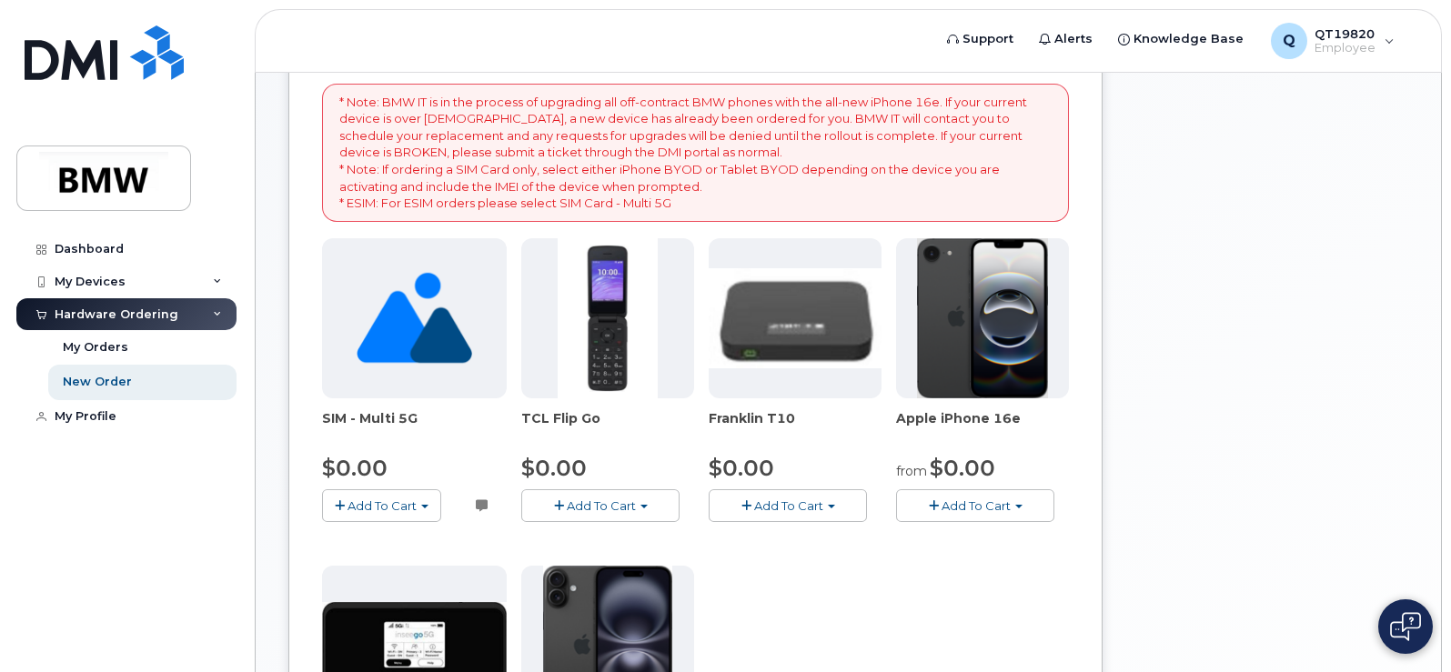
click at [1020, 505] on span "button" at bounding box center [1018, 507] width 7 height 4
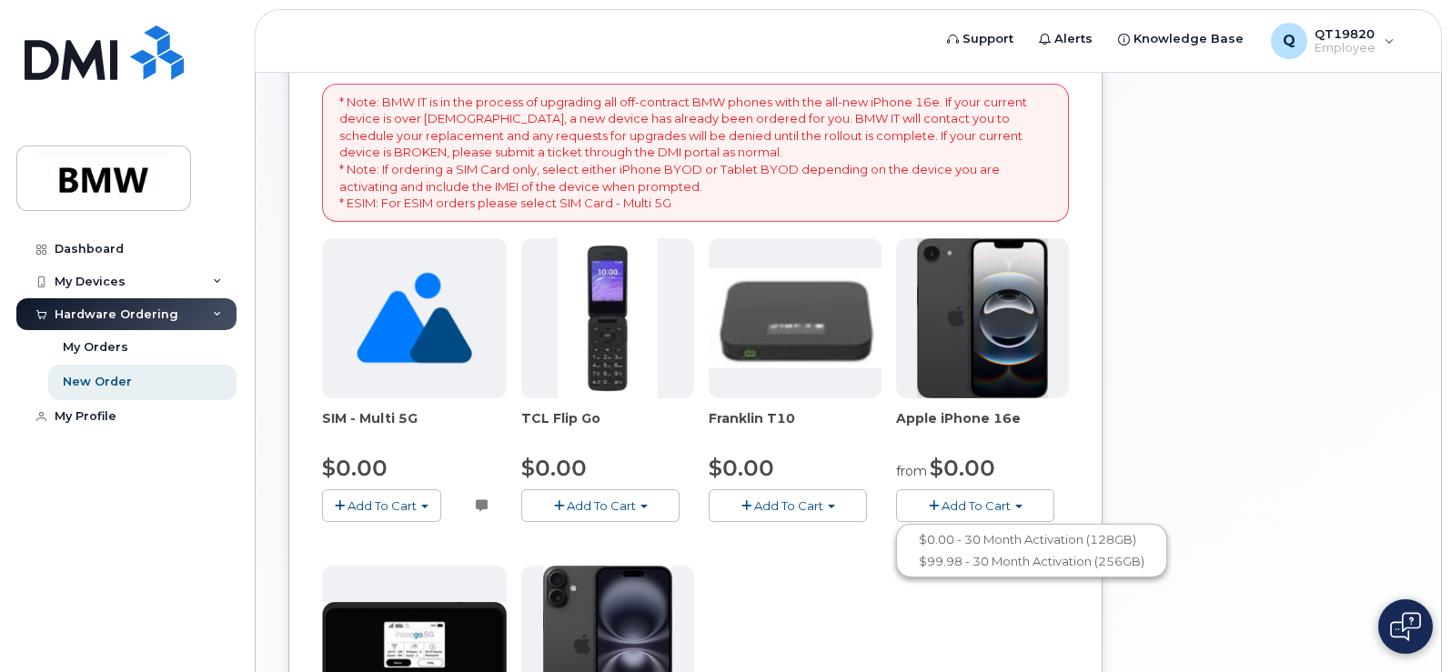
click at [898, 504] on button "Add To Cart" at bounding box center [975, 505] width 158 height 32
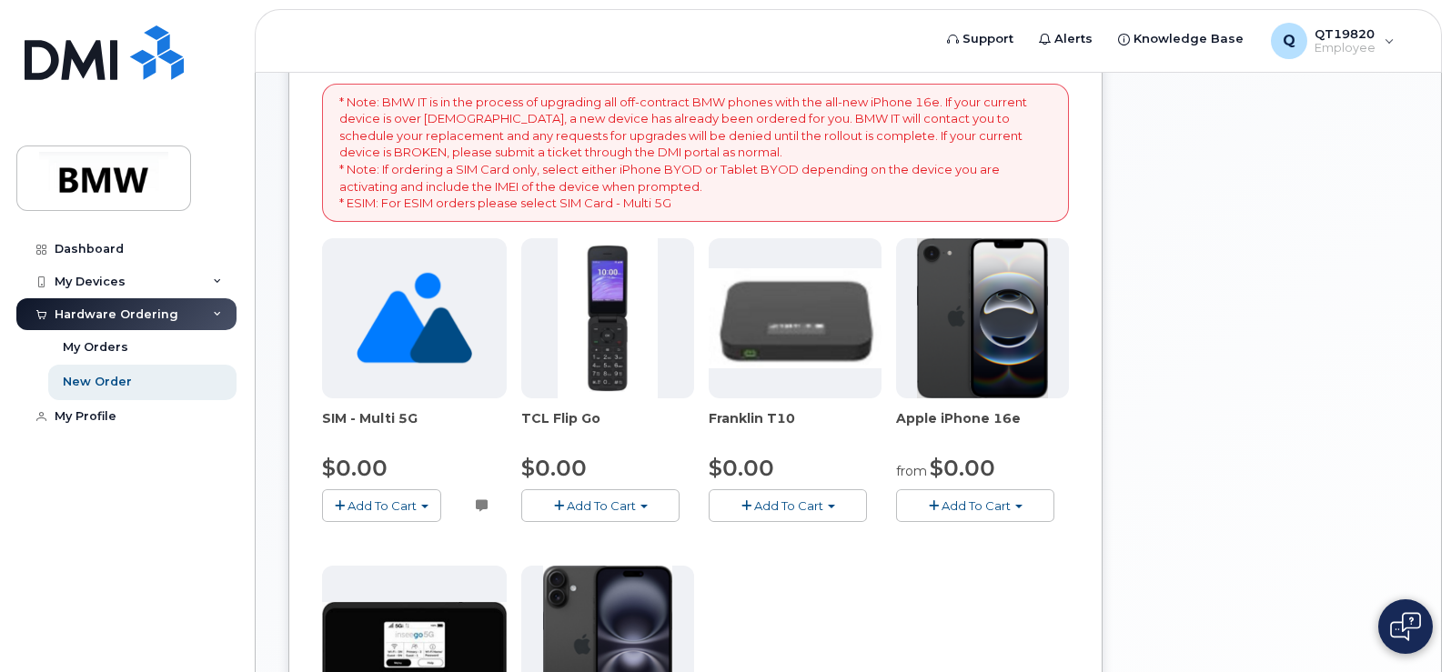
click at [932, 503] on span "button" at bounding box center [934, 506] width 10 height 12
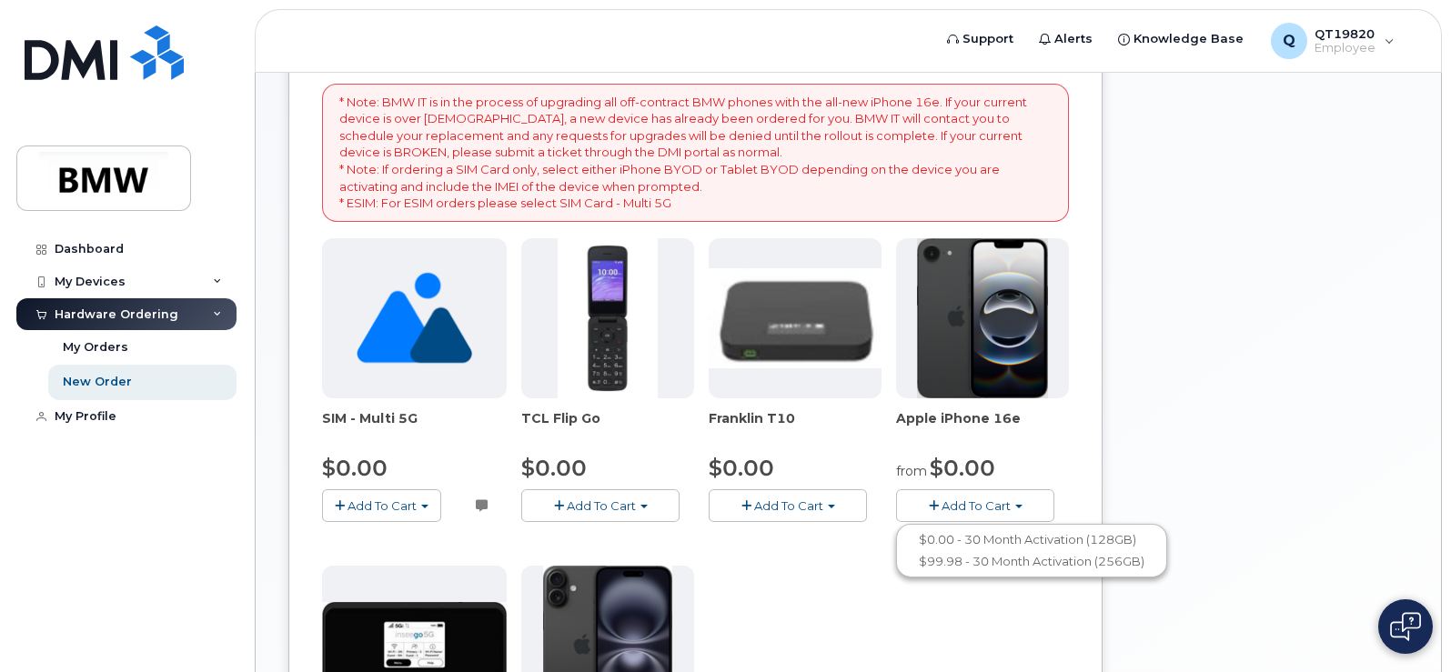
click at [864, 466] on div "$0.00" at bounding box center [795, 468] width 173 height 31
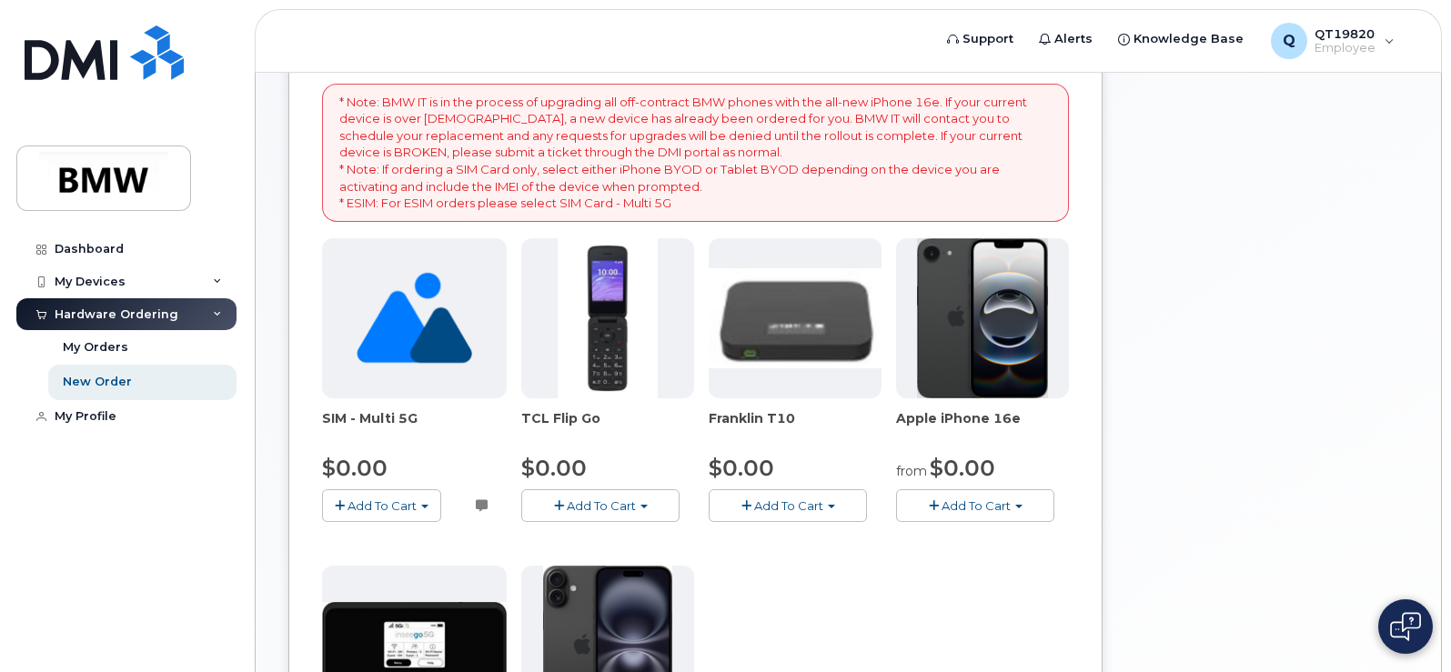
click at [962, 504] on span "Add To Cart" at bounding box center [976, 506] width 69 height 15
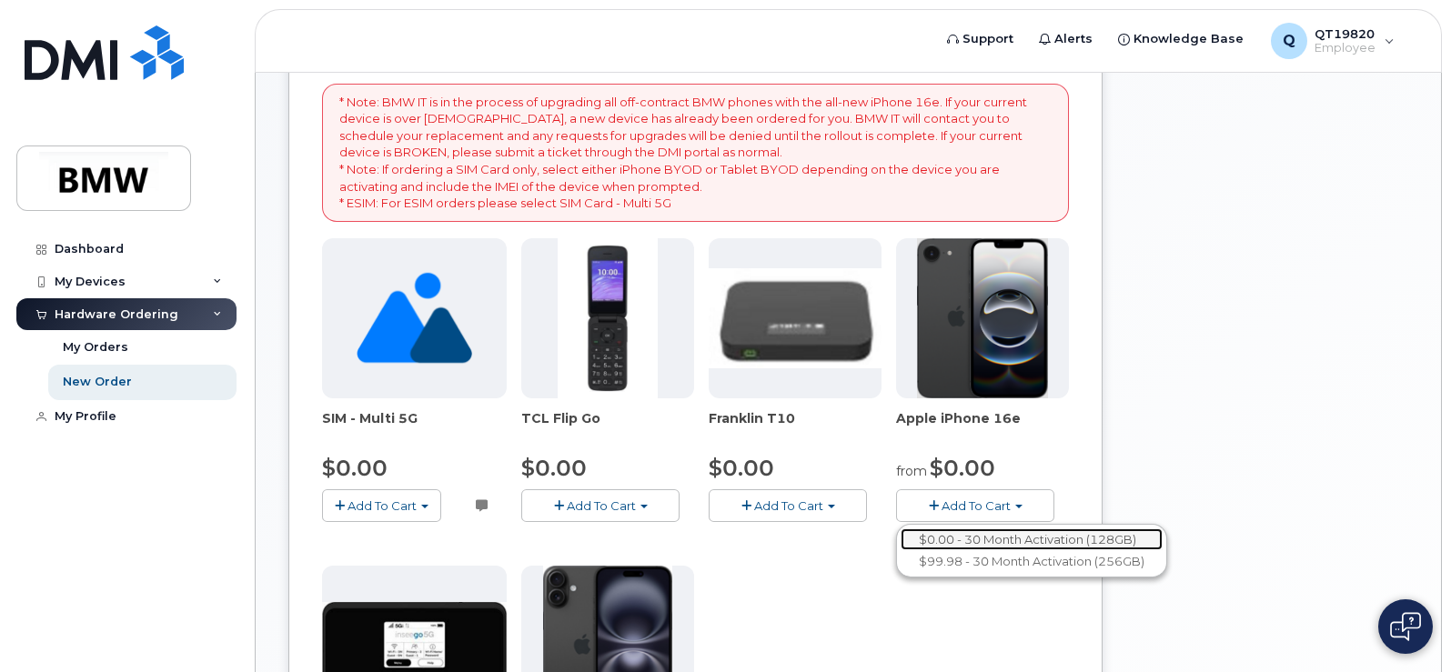
click at [1001, 537] on link "$0.00 - 30 Month Activation (128GB)" at bounding box center [1032, 540] width 262 height 23
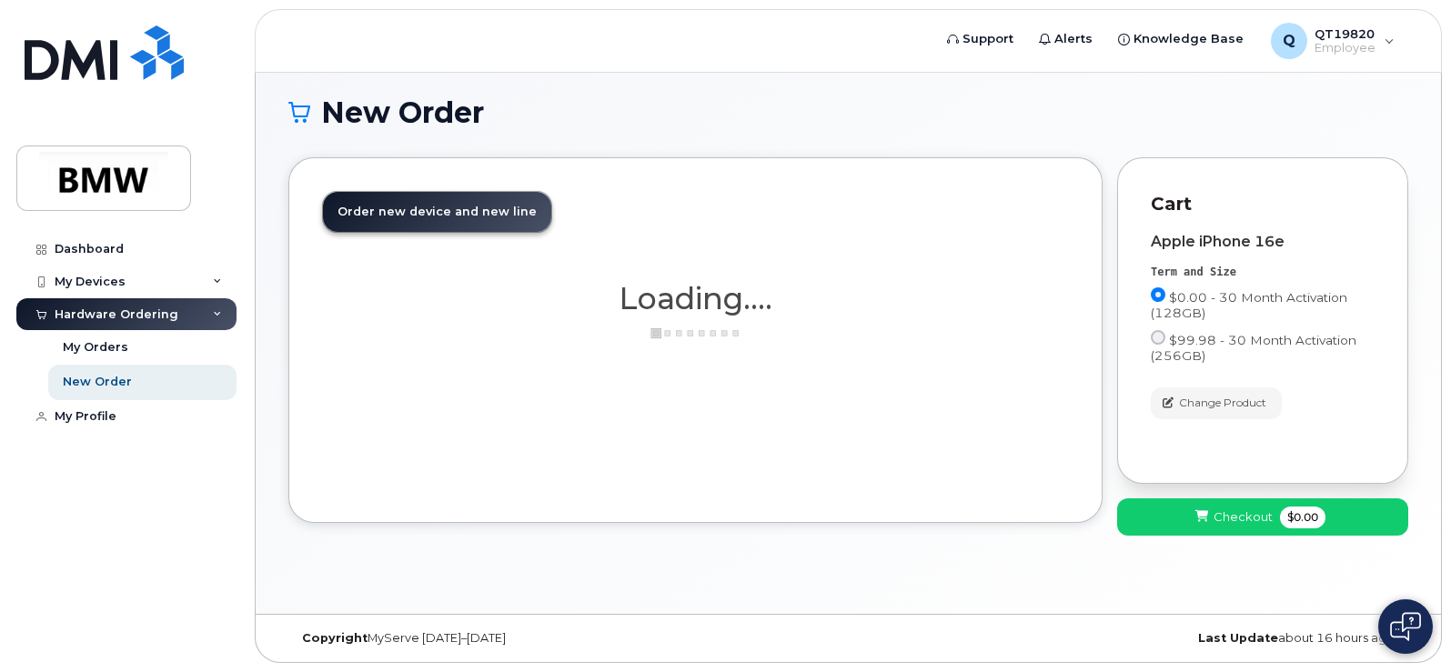
scroll to position [9, 0]
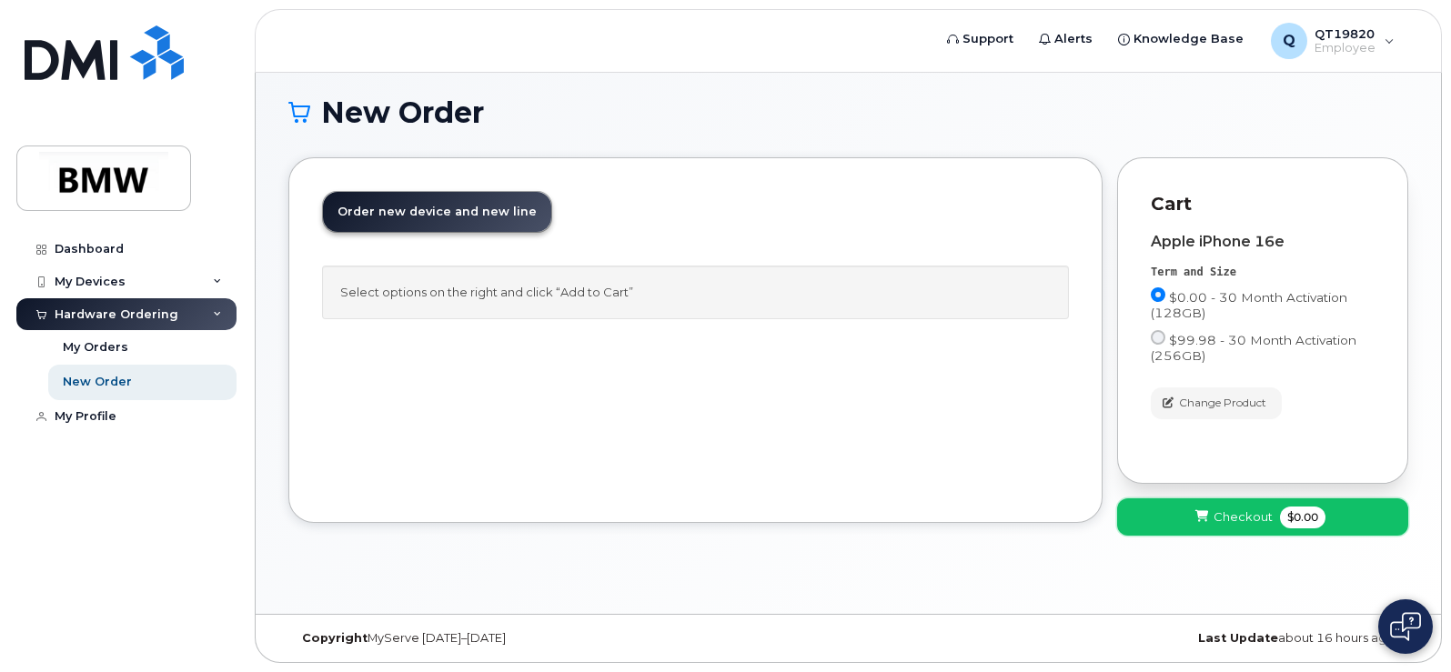
click at [1246, 515] on span "Checkout" at bounding box center [1243, 517] width 59 height 17
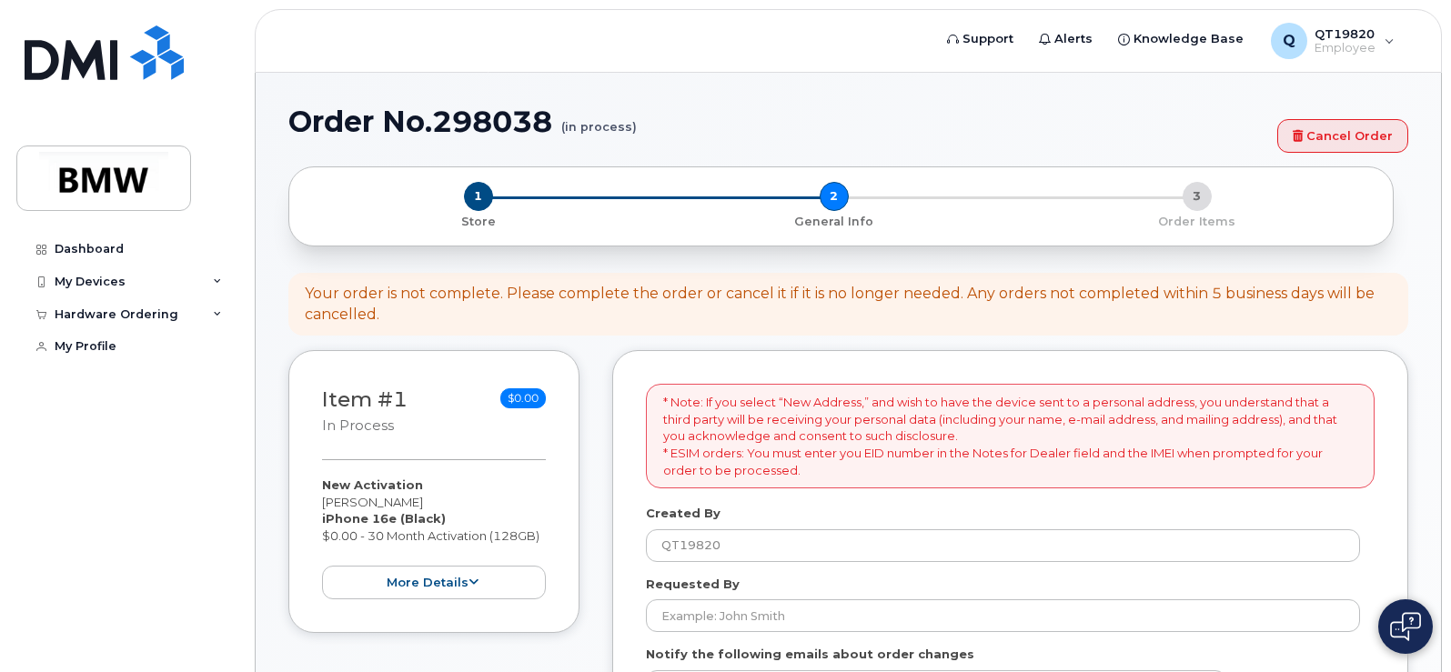
select select
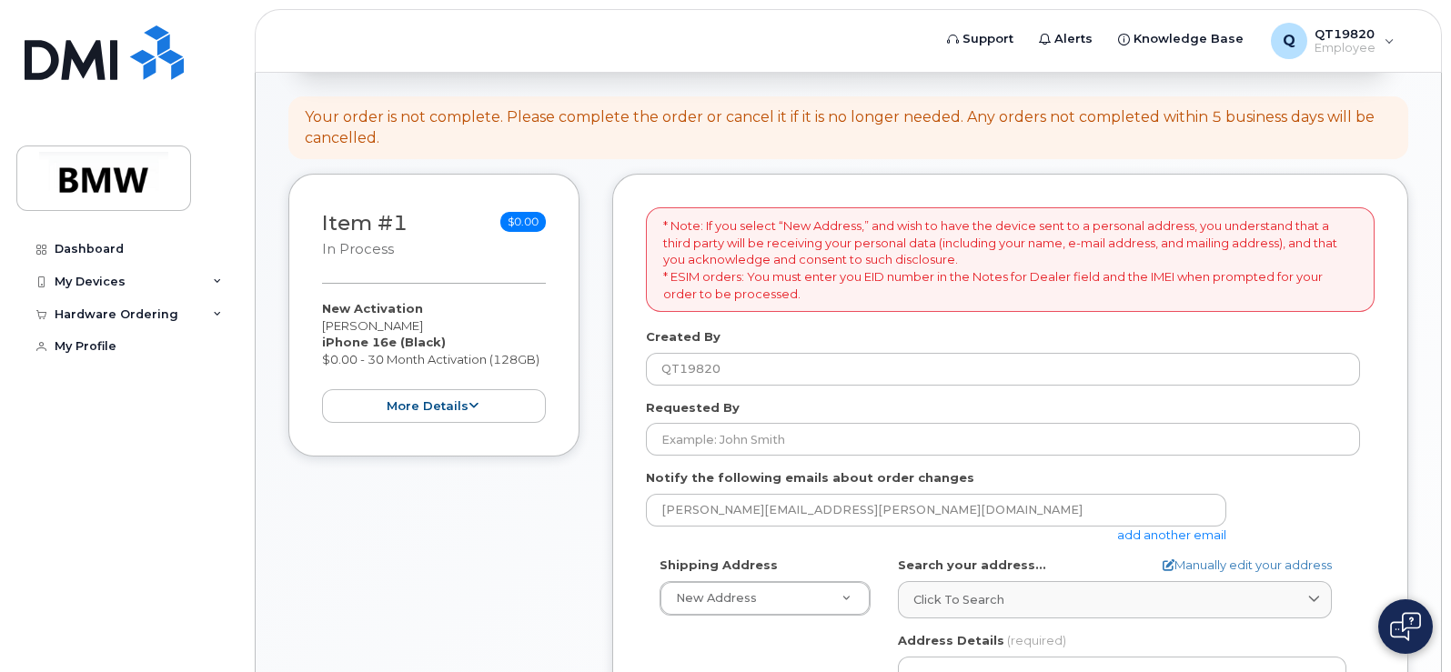
scroll to position [273, 0]
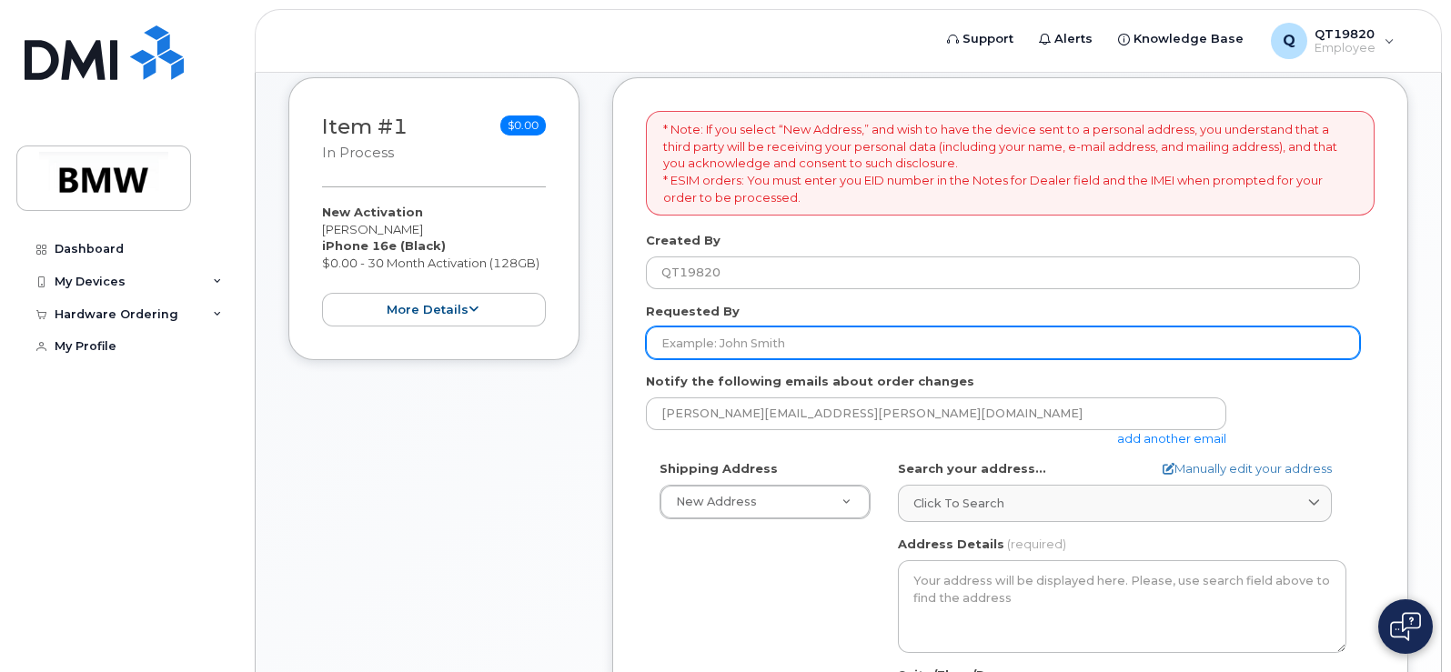
click at [761, 351] on input "Requested By" at bounding box center [1003, 343] width 714 height 33
type input "[PERSON_NAME]"
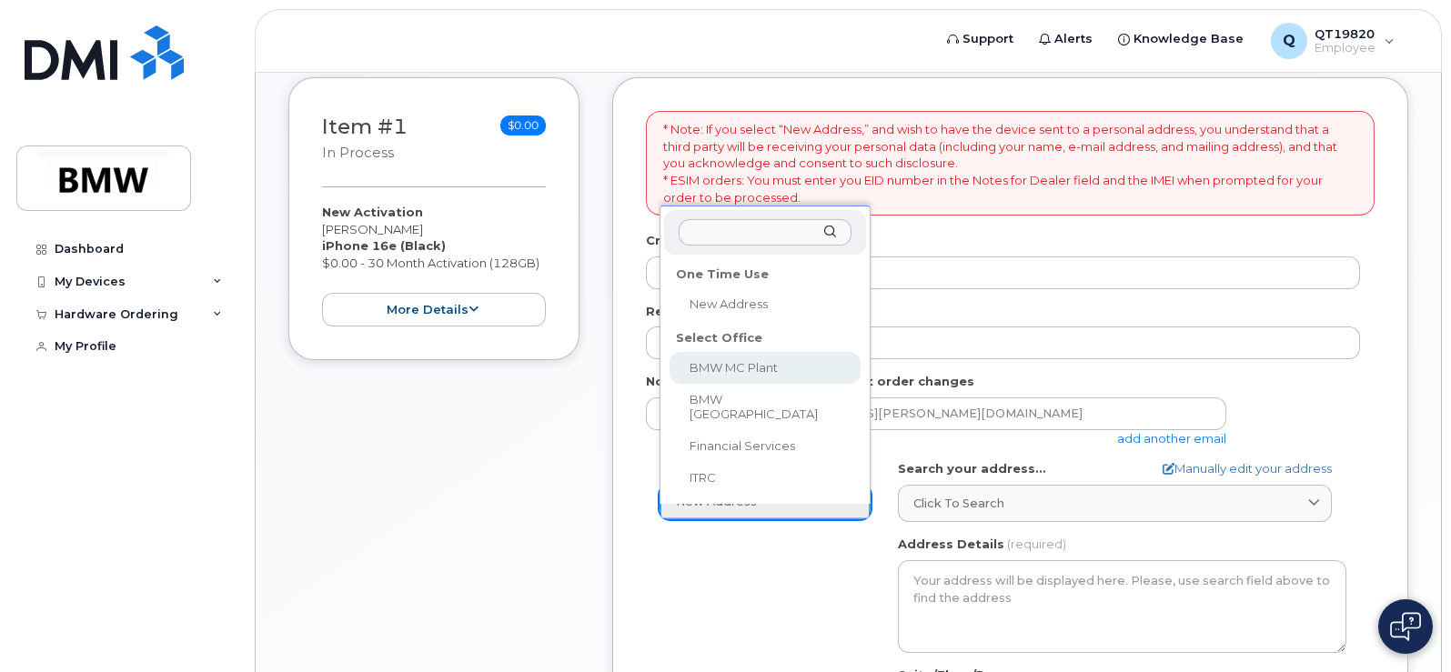
select select
type textarea "[STREET_ADDRESS] Greer [US_STATE] 29651-6731"
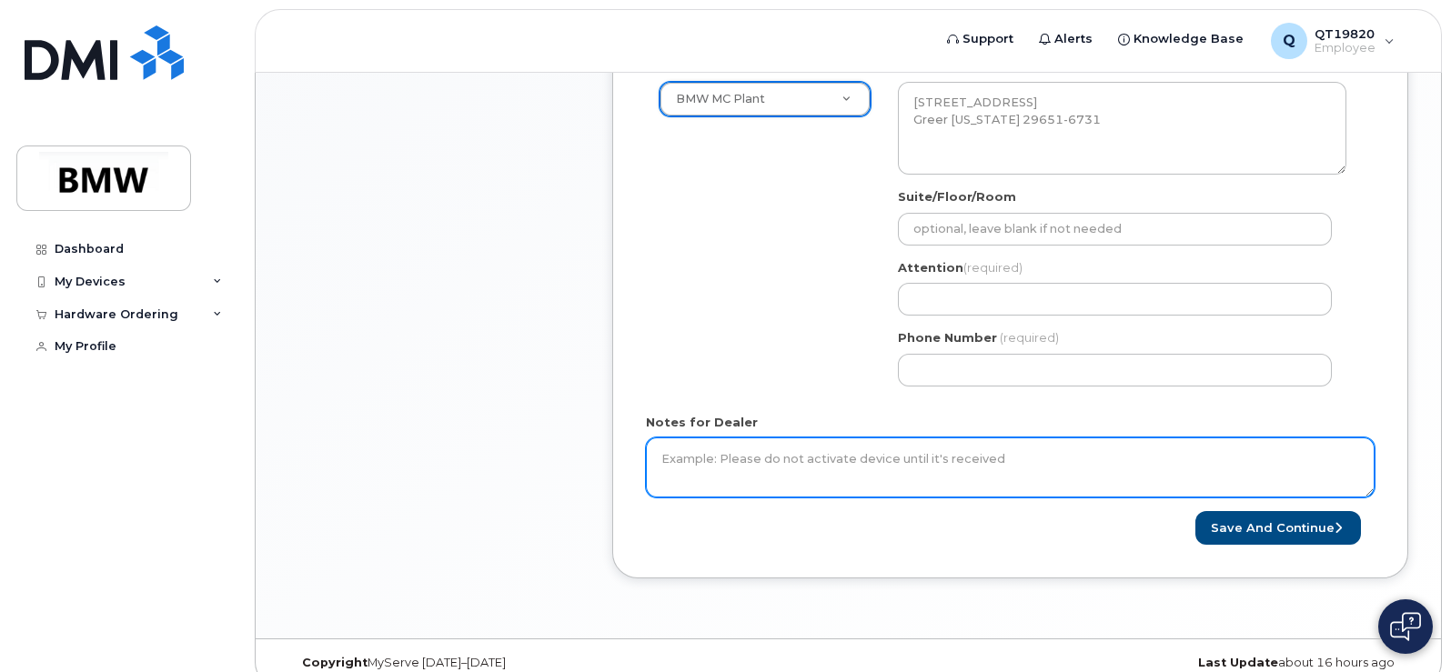
scroll to position [697, 0]
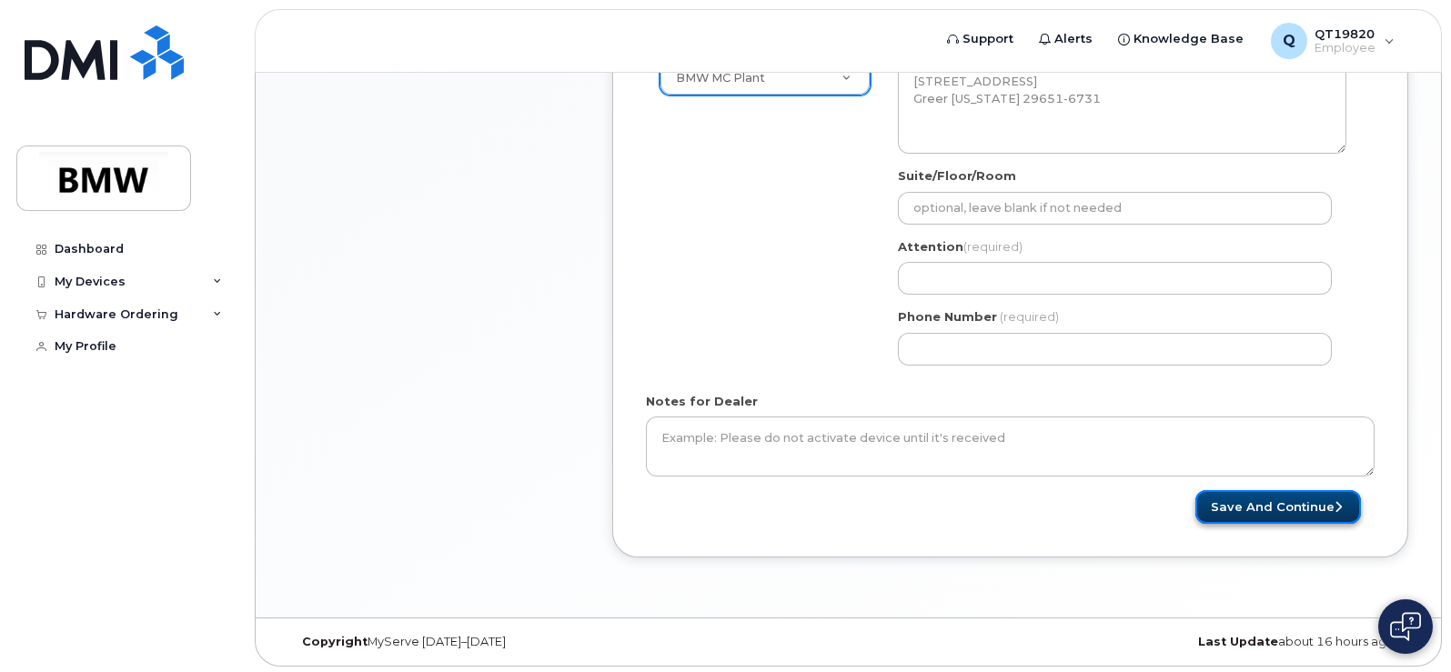
click at [1264, 498] on button "Save and Continue" at bounding box center [1278, 507] width 166 height 34
click at [762, 260] on div "Shipping Address BMW MC Plant New Address BMW MC Plant BMW North America Financ…" at bounding box center [1003, 207] width 714 height 342
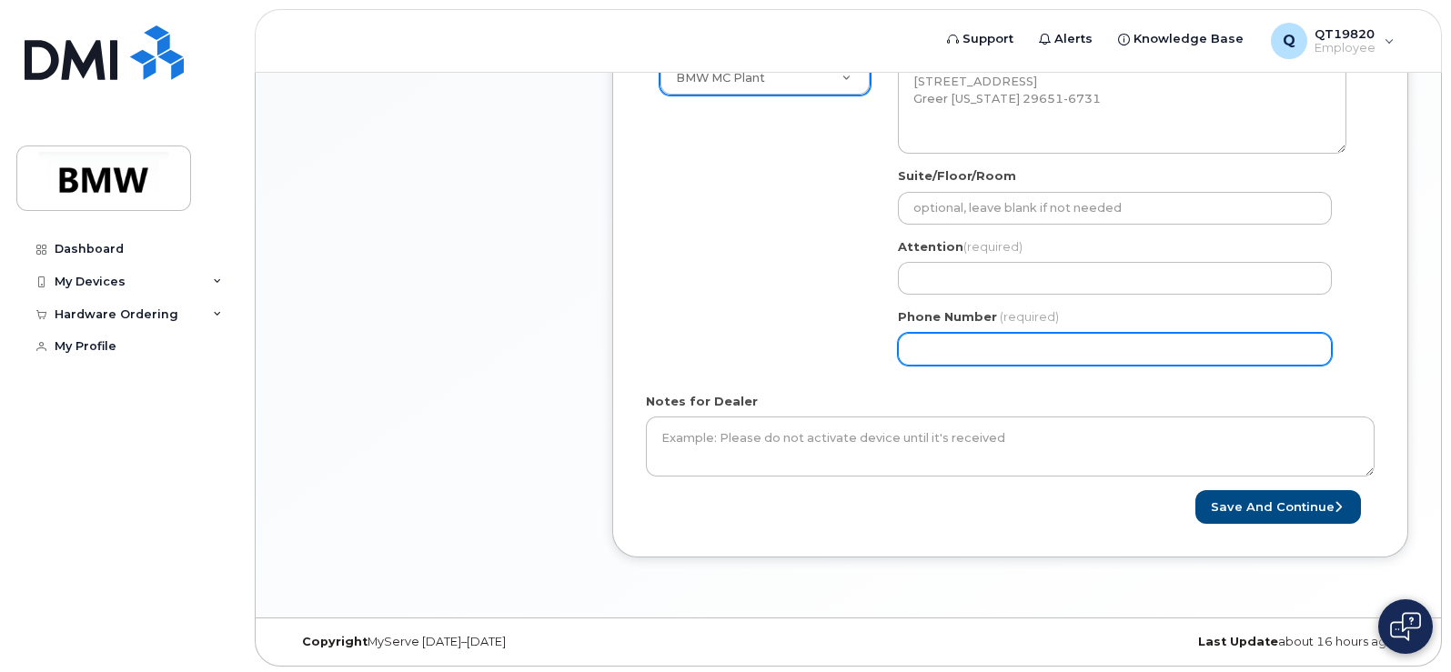
click at [959, 344] on input "Phone Number" at bounding box center [1115, 349] width 434 height 33
select select
type input "864517940"
select select
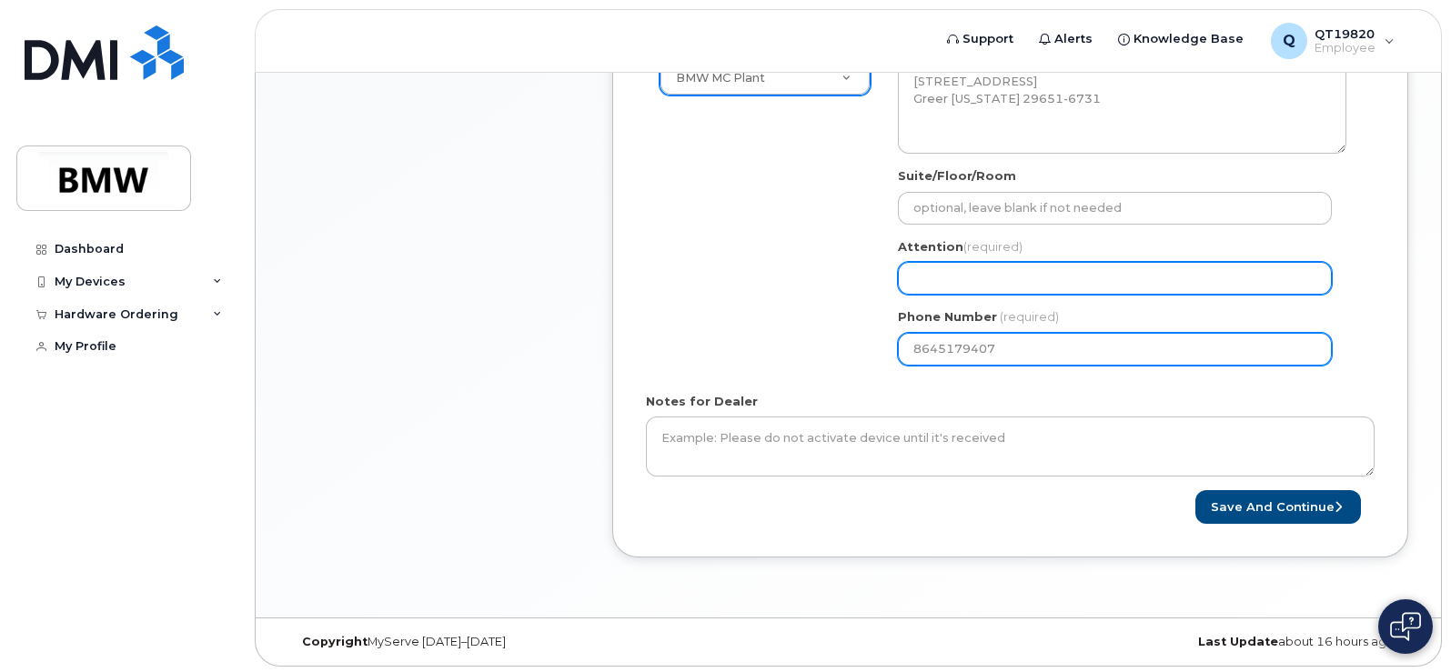
type input "8645179407"
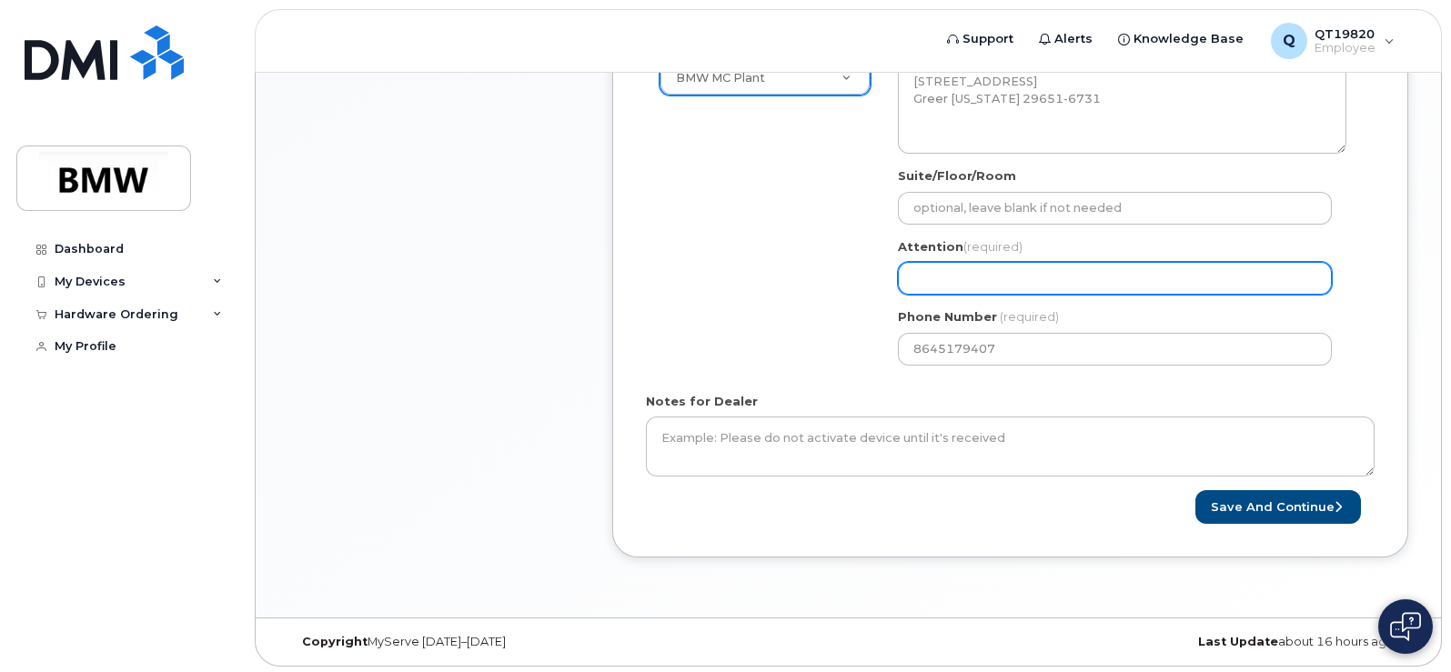
click at [923, 274] on input "Attention (required)" at bounding box center [1115, 278] width 434 height 33
select select
type input "M"
select select
type input "Mi"
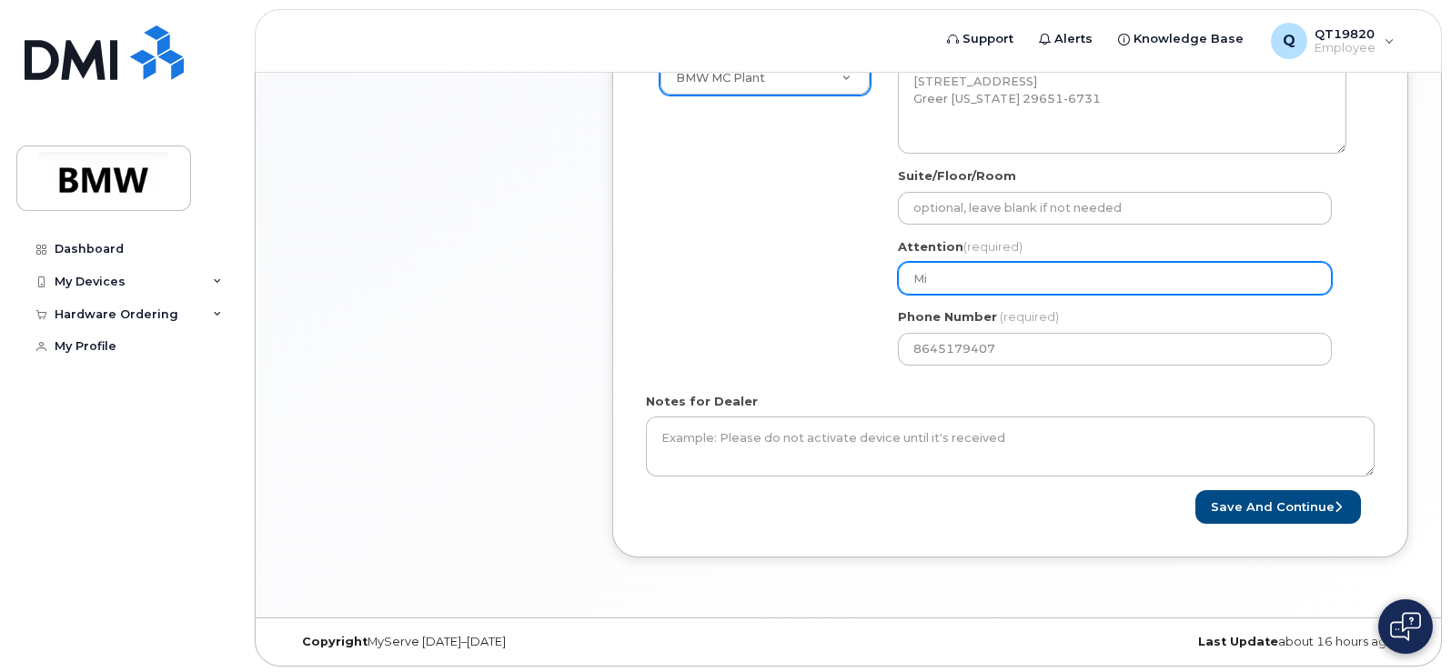
select select
type input "Mic"
select select
type input "Mich"
select select
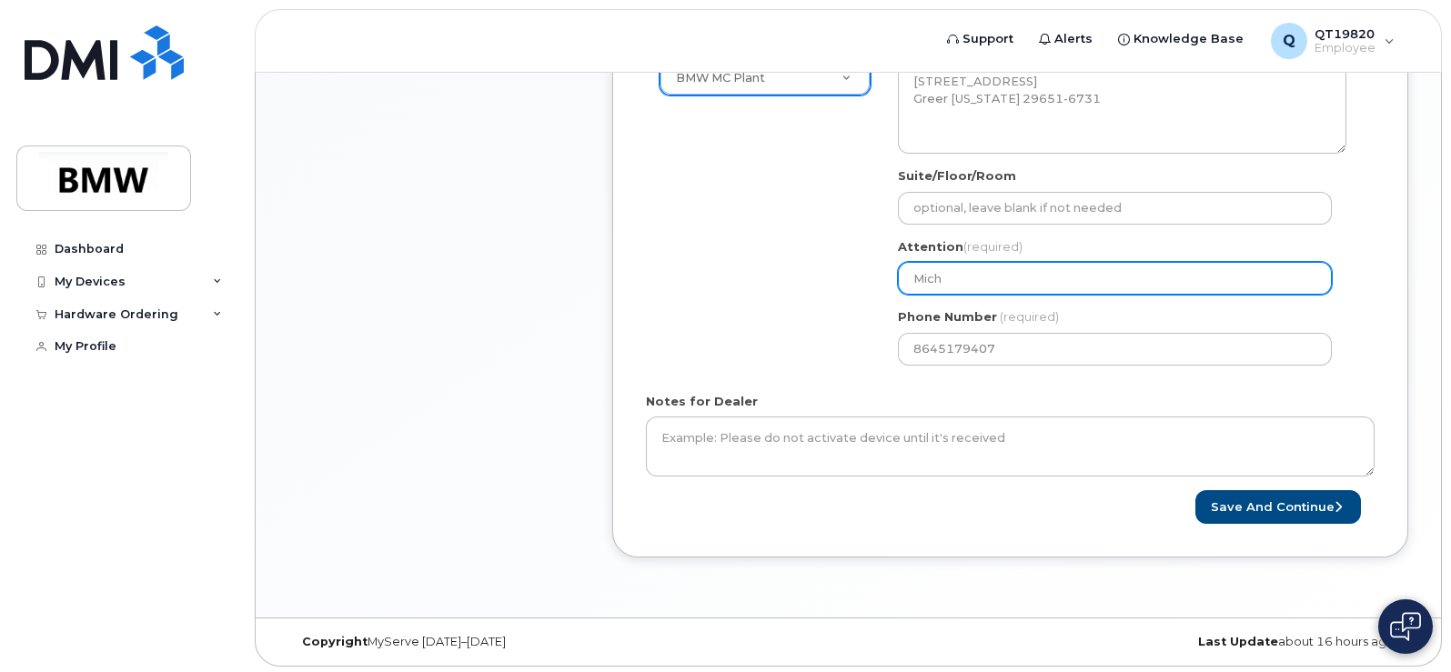
type input "Micha"
select select
type input "Michae"
select select
type input "[PERSON_NAME]"
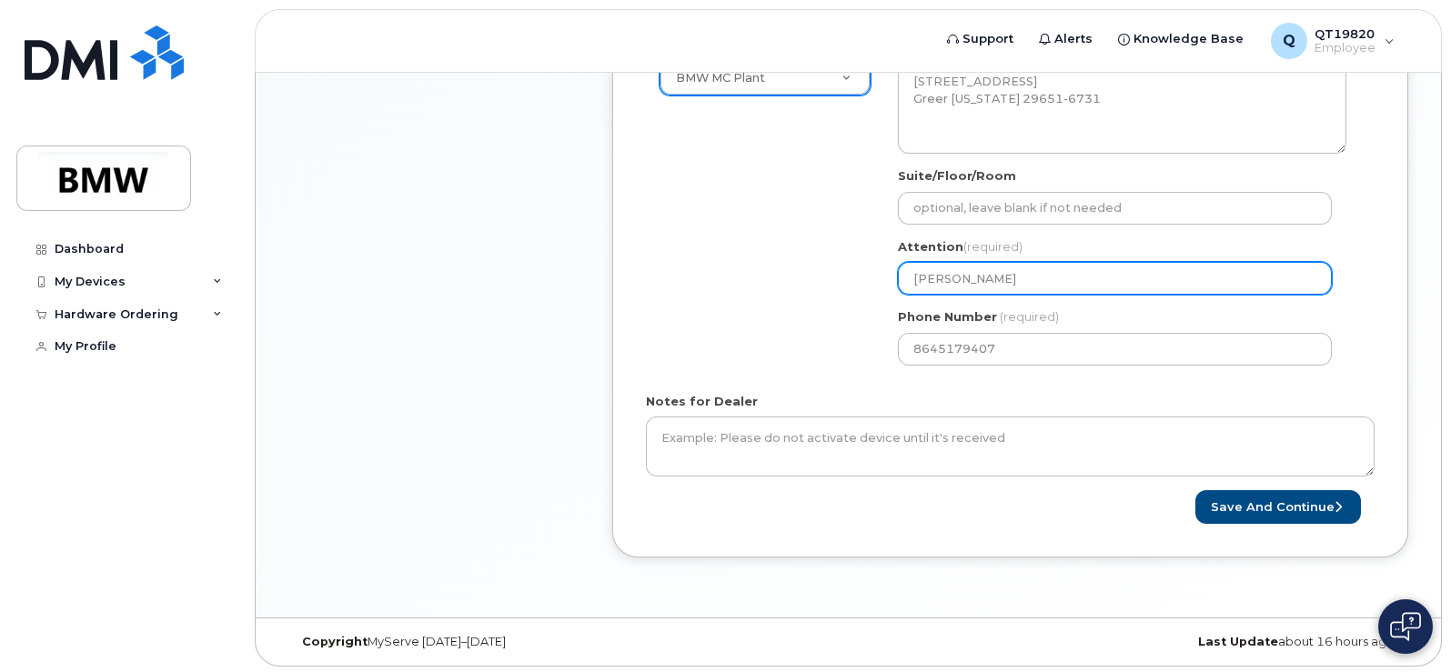
select select
type input "[PERSON_NAME]"
select select
type input "[PERSON_NAME]"
select select
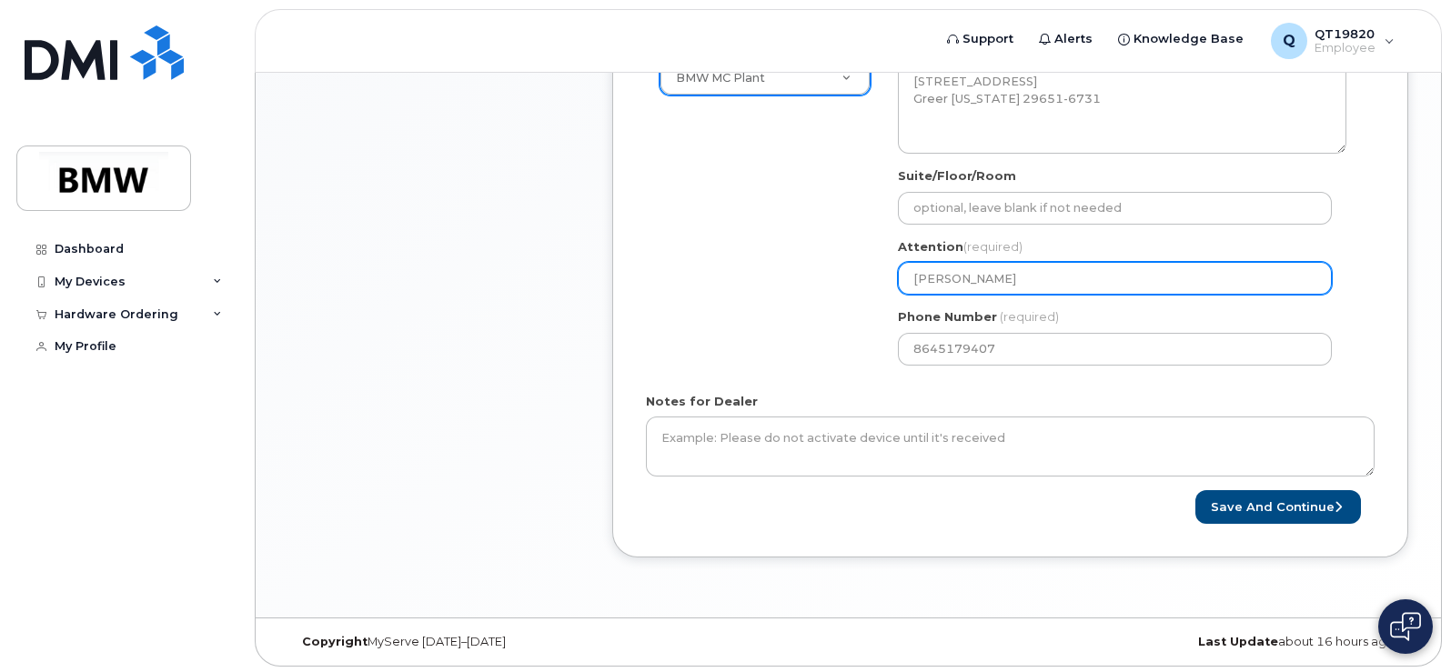
type input "[PERSON_NAME]"
select select
type input "[PERSON_NAME]"
select select
type input "[PERSON_NAME]"
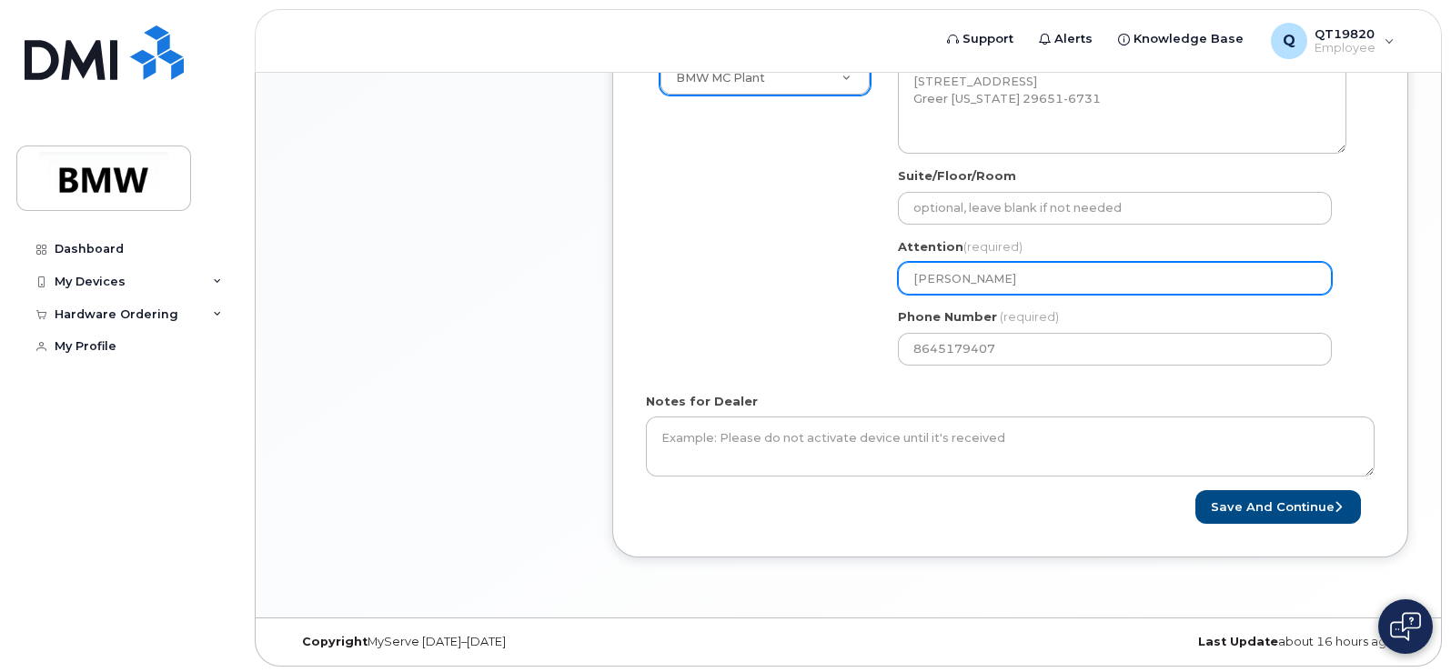
select select
type input "[PERSON_NAME]"
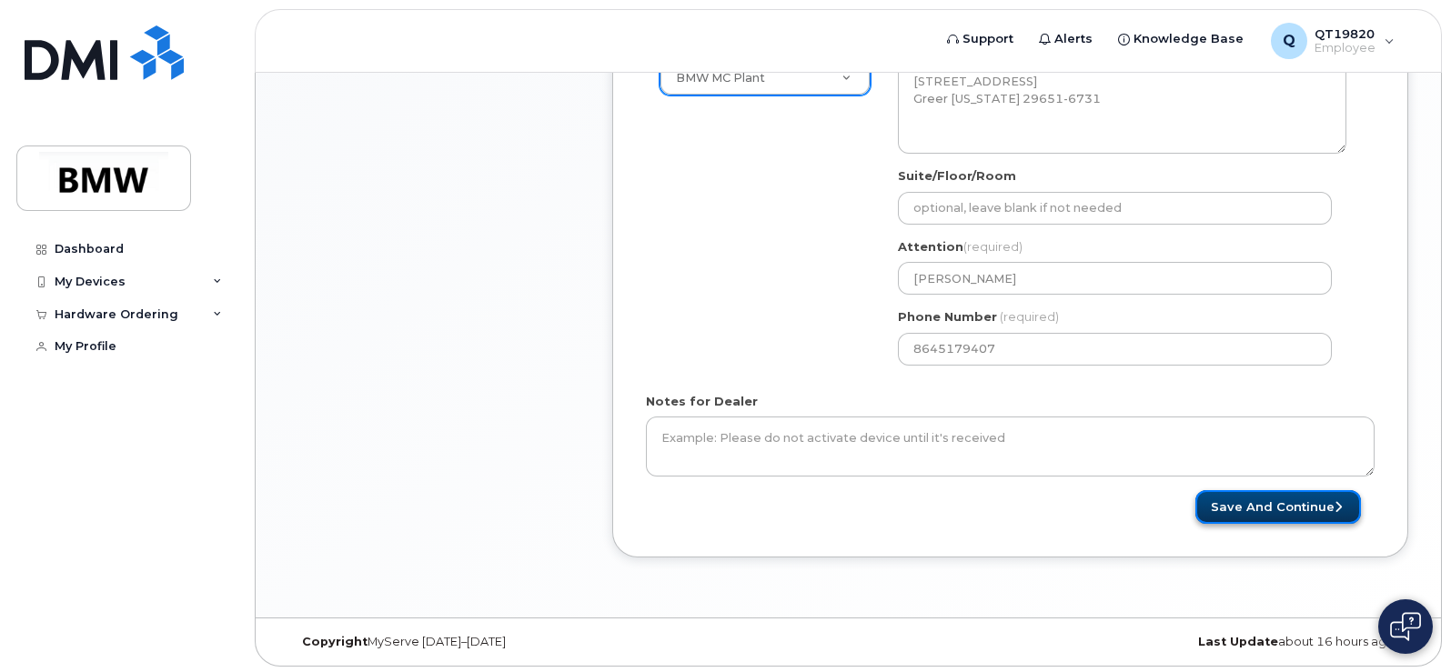
click at [1275, 505] on button "Save and Continue" at bounding box center [1278, 507] width 166 height 34
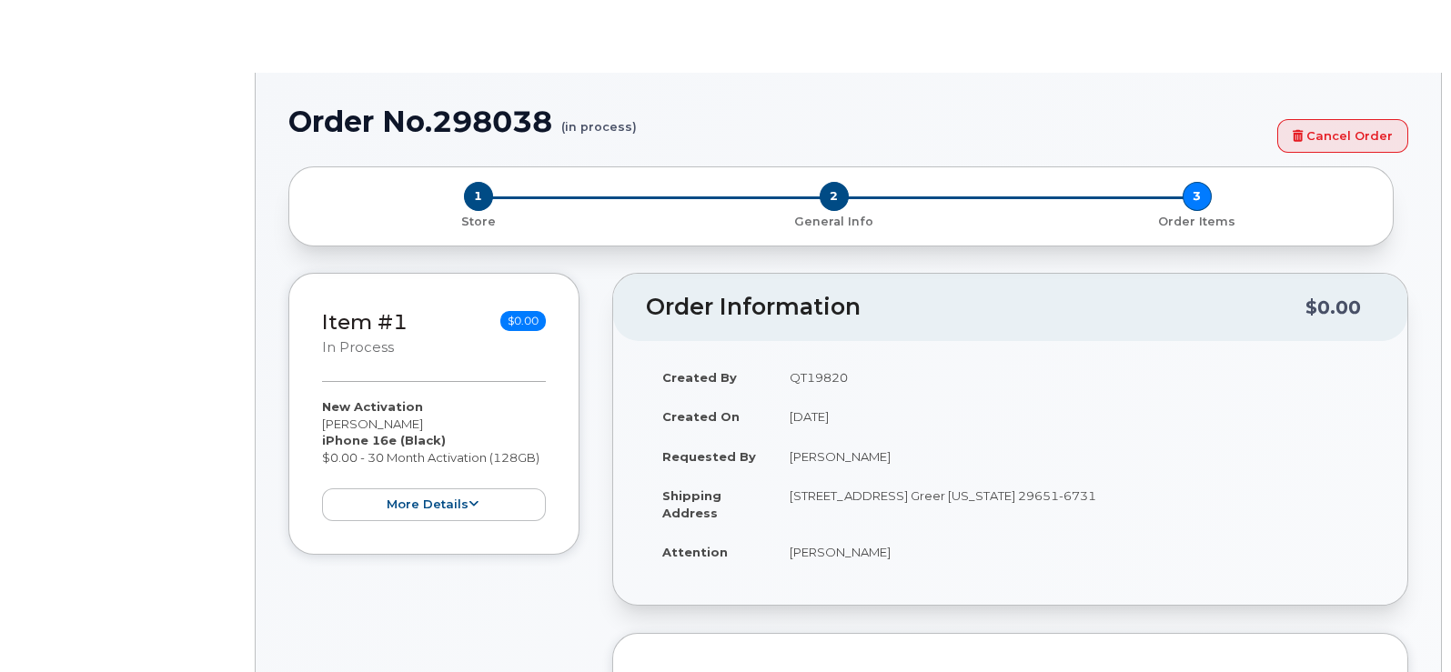
select select "1885307"
radio input "true"
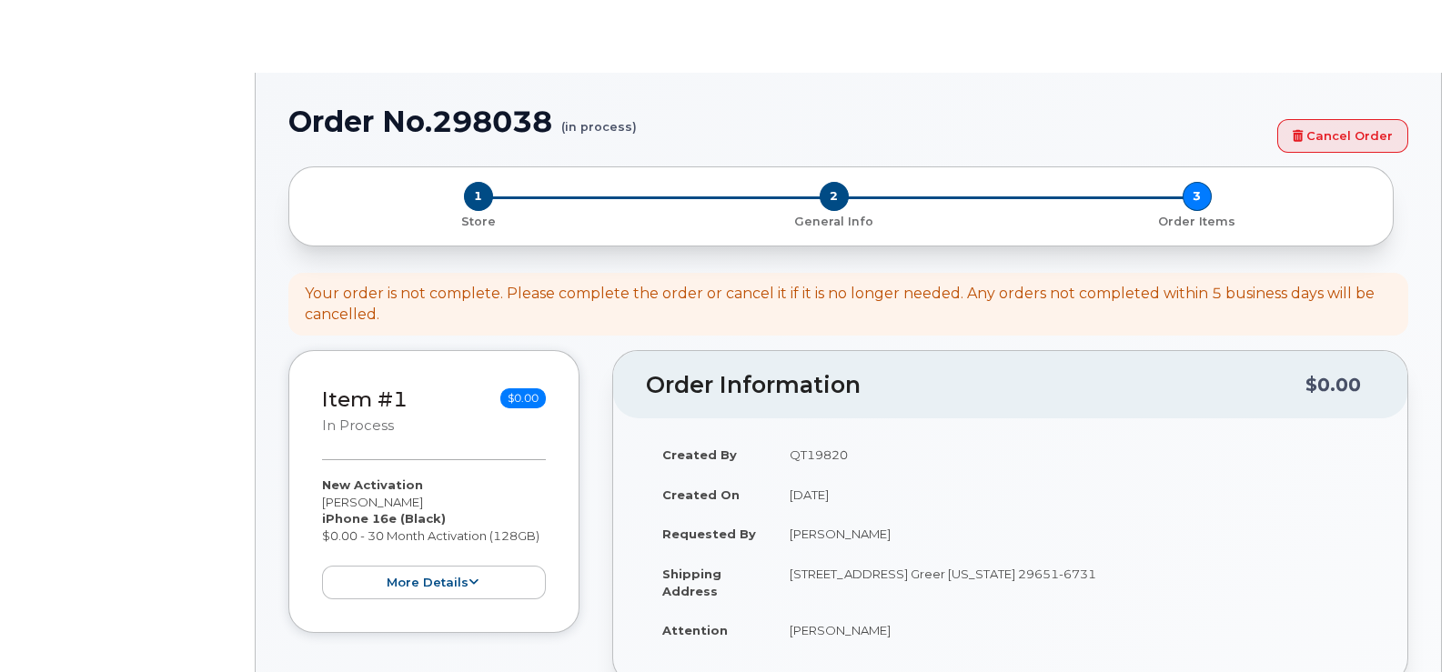
type input "1898647"
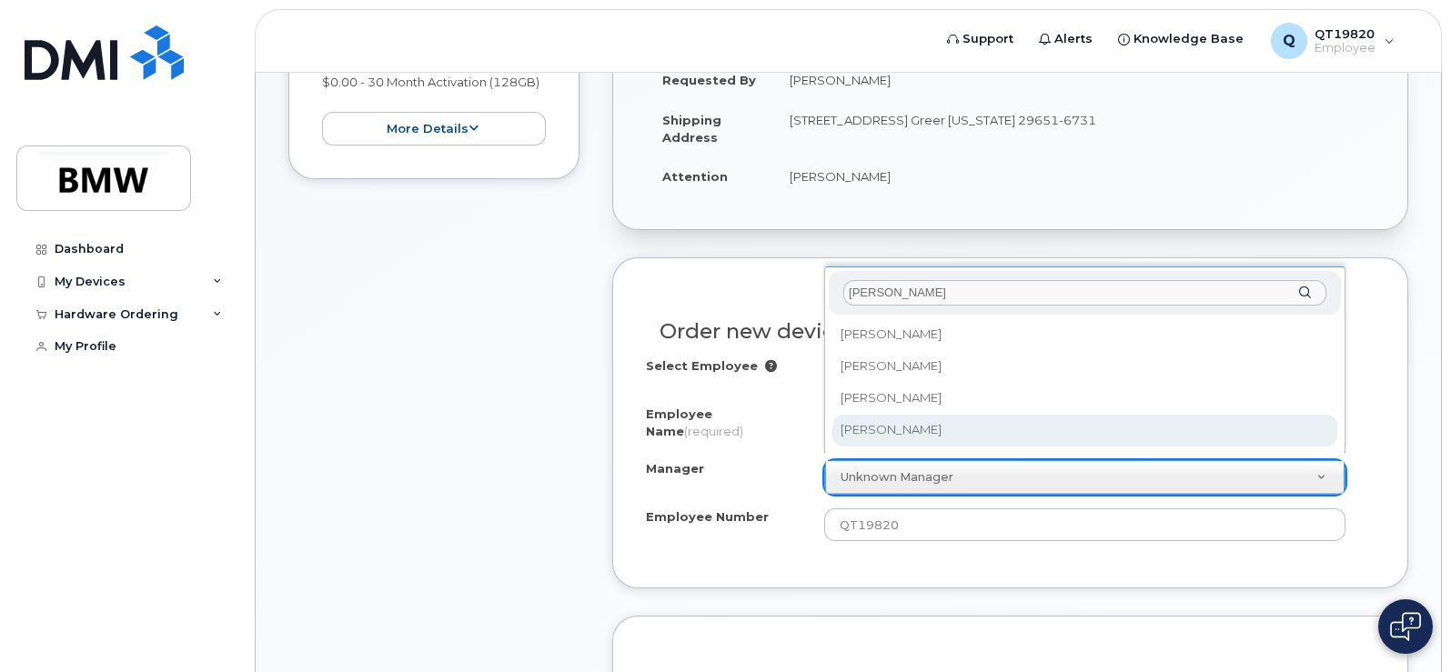
type input "[PERSON_NAME]"
select select "1895464"
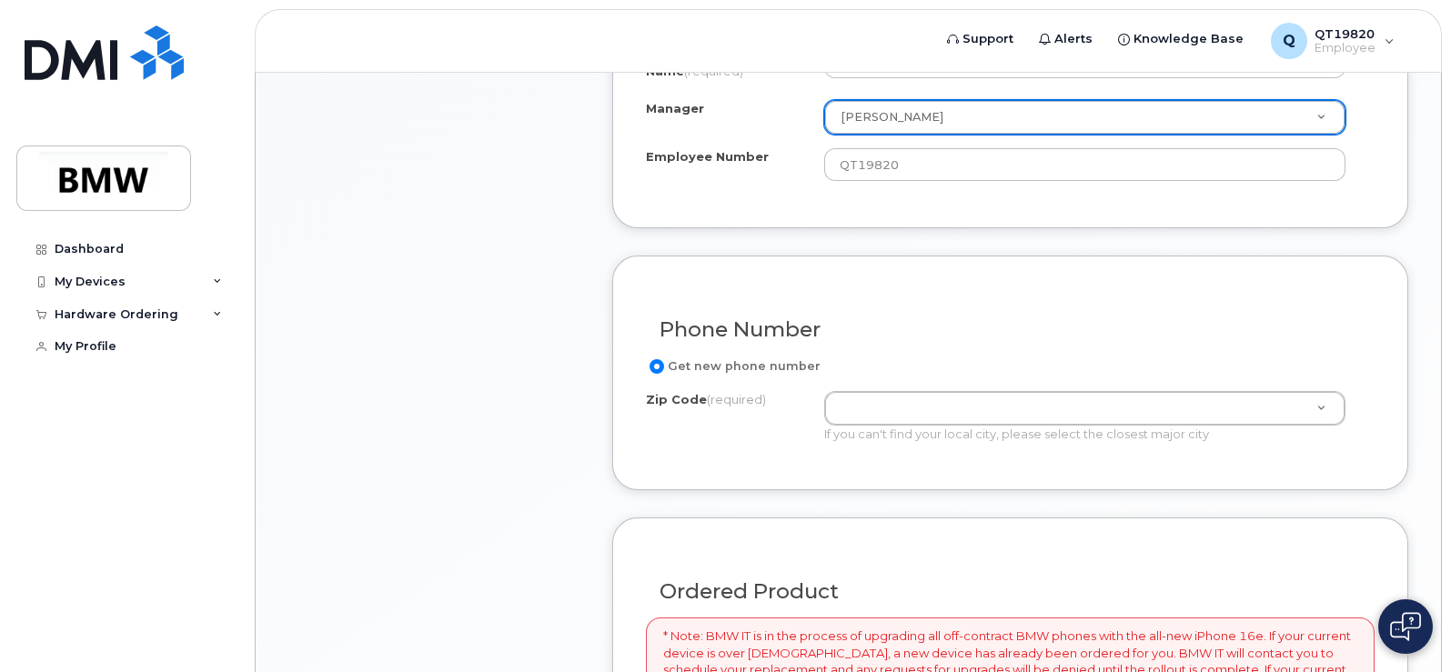
scroll to position [818, 0]
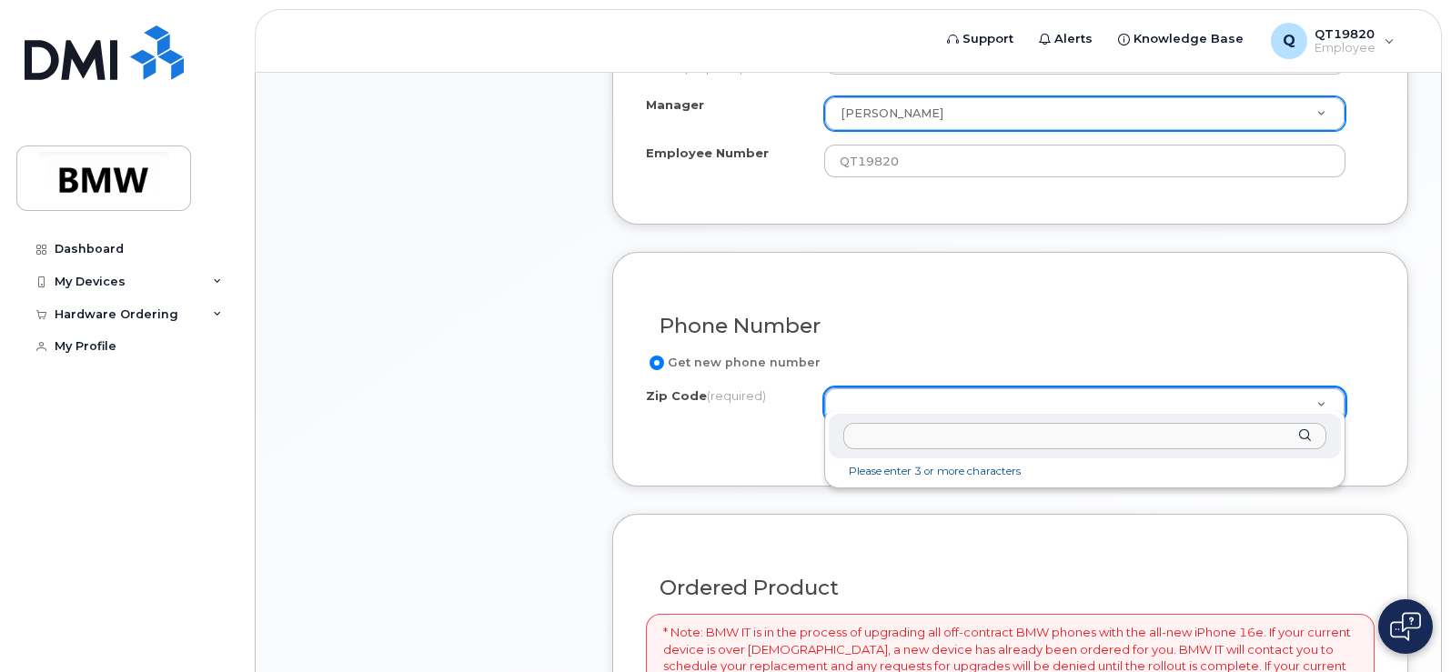
click at [896, 429] on input "Zip Code (required)" at bounding box center [1084, 436] width 483 height 26
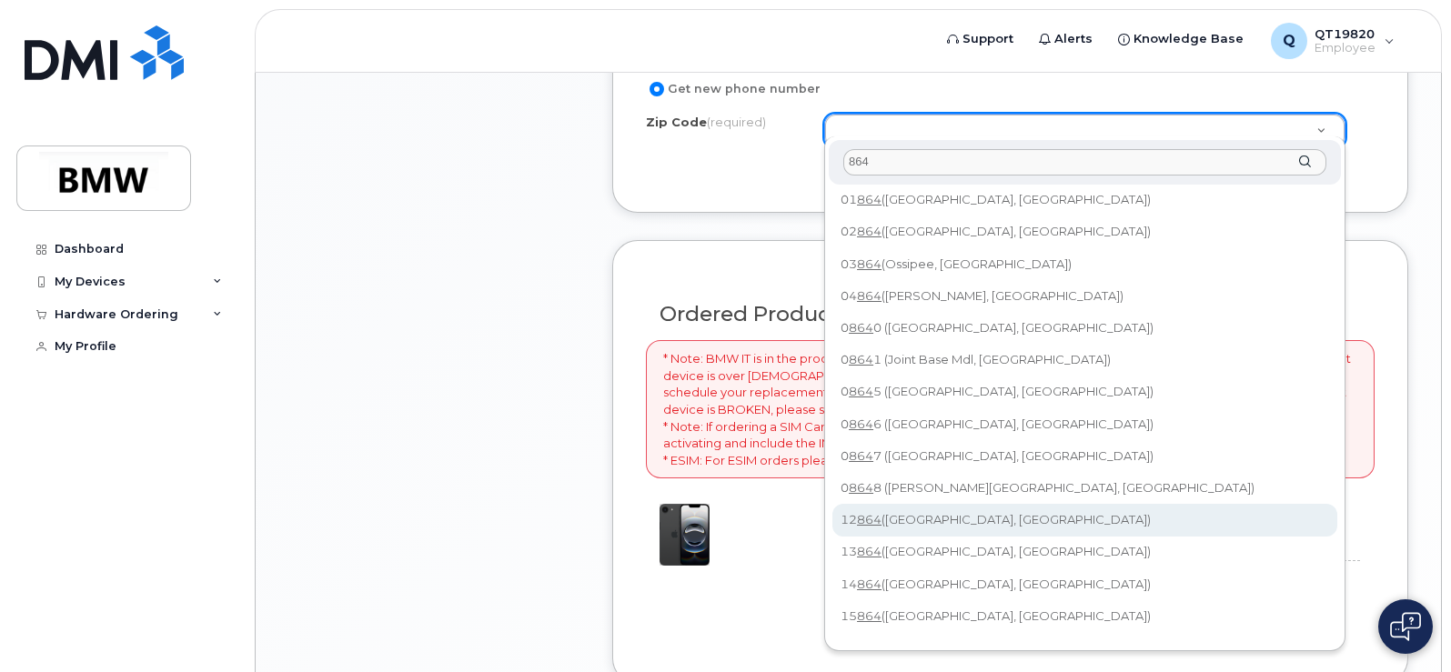
scroll to position [0, 0]
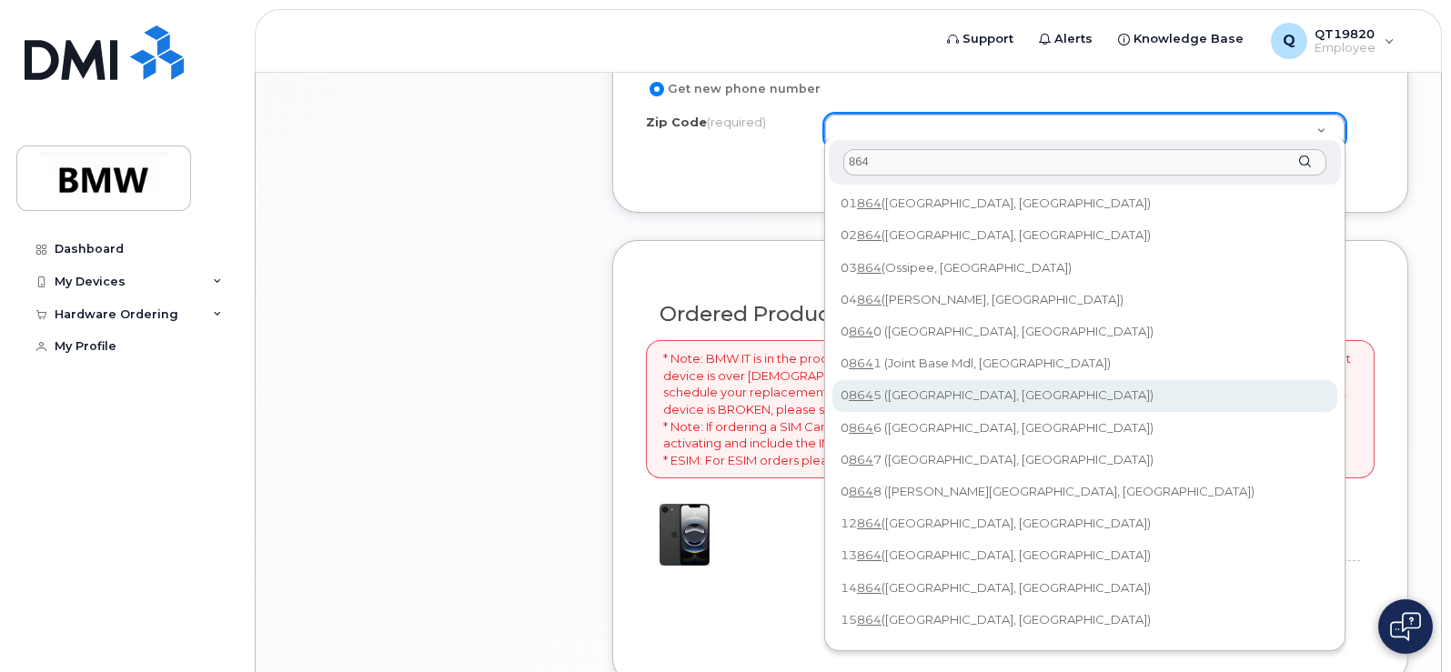
click at [845, 158] on input "864" at bounding box center [1084, 162] width 483 height 26
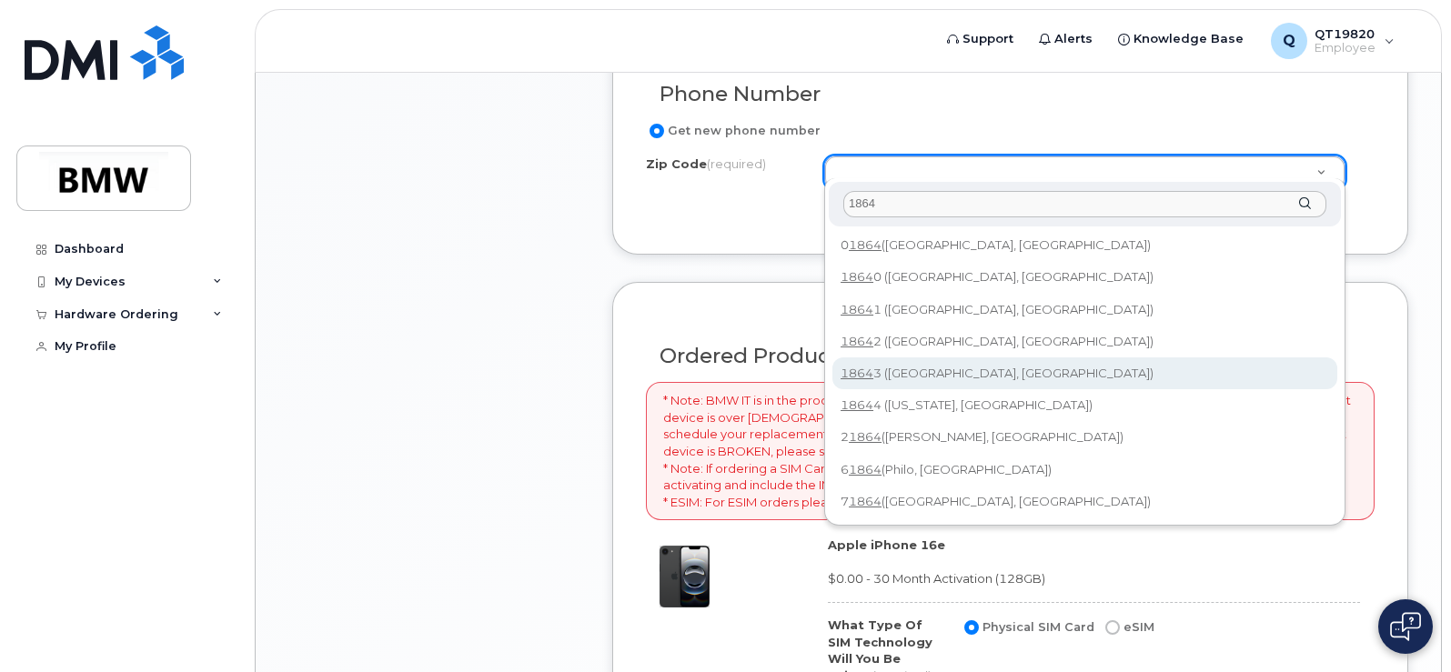
scroll to position [1001, 0]
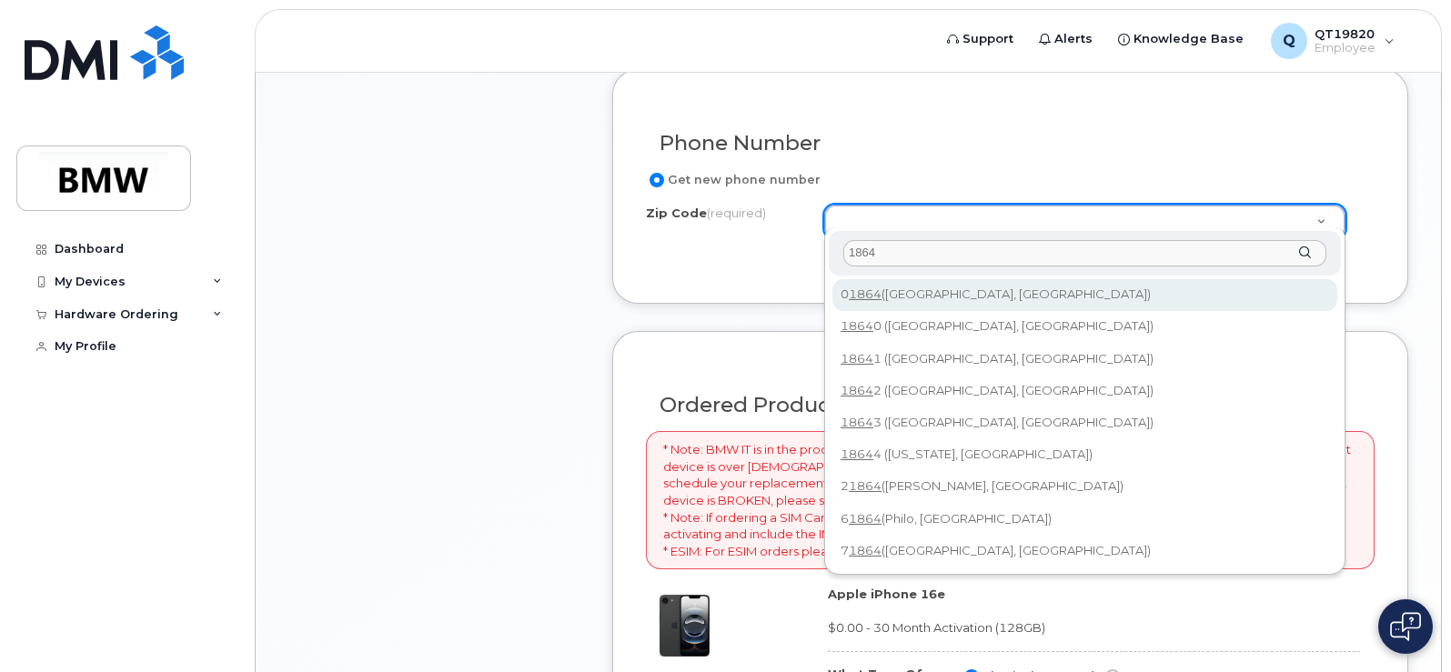
click at [896, 249] on input "1864" at bounding box center [1084, 253] width 483 height 26
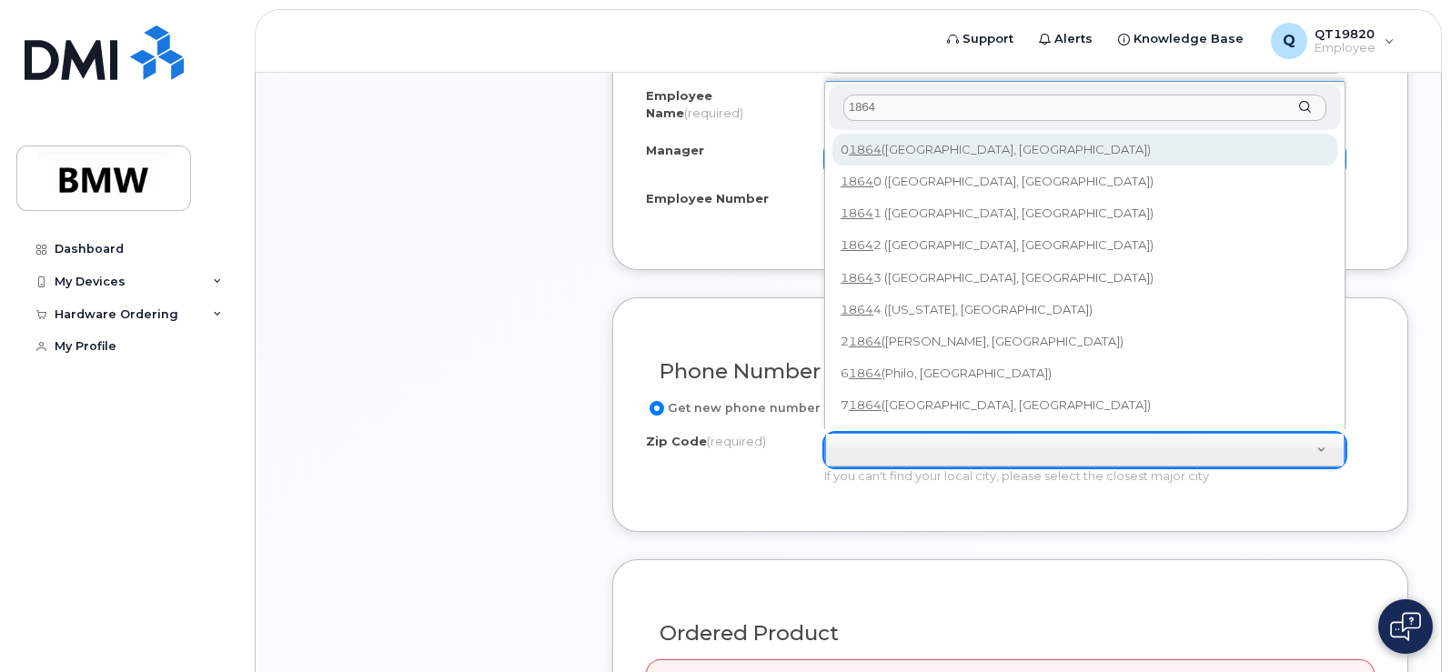
scroll to position [955, 0]
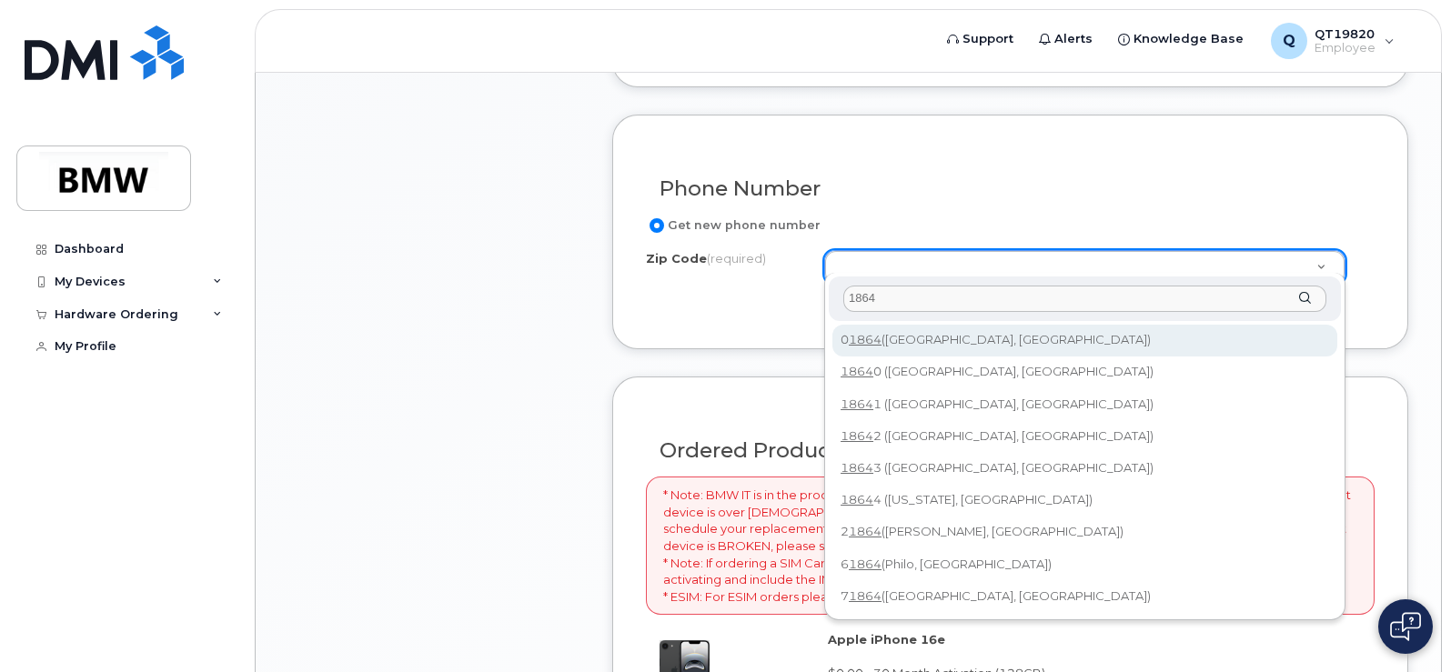
click at [899, 290] on input "1864" at bounding box center [1084, 299] width 483 height 26
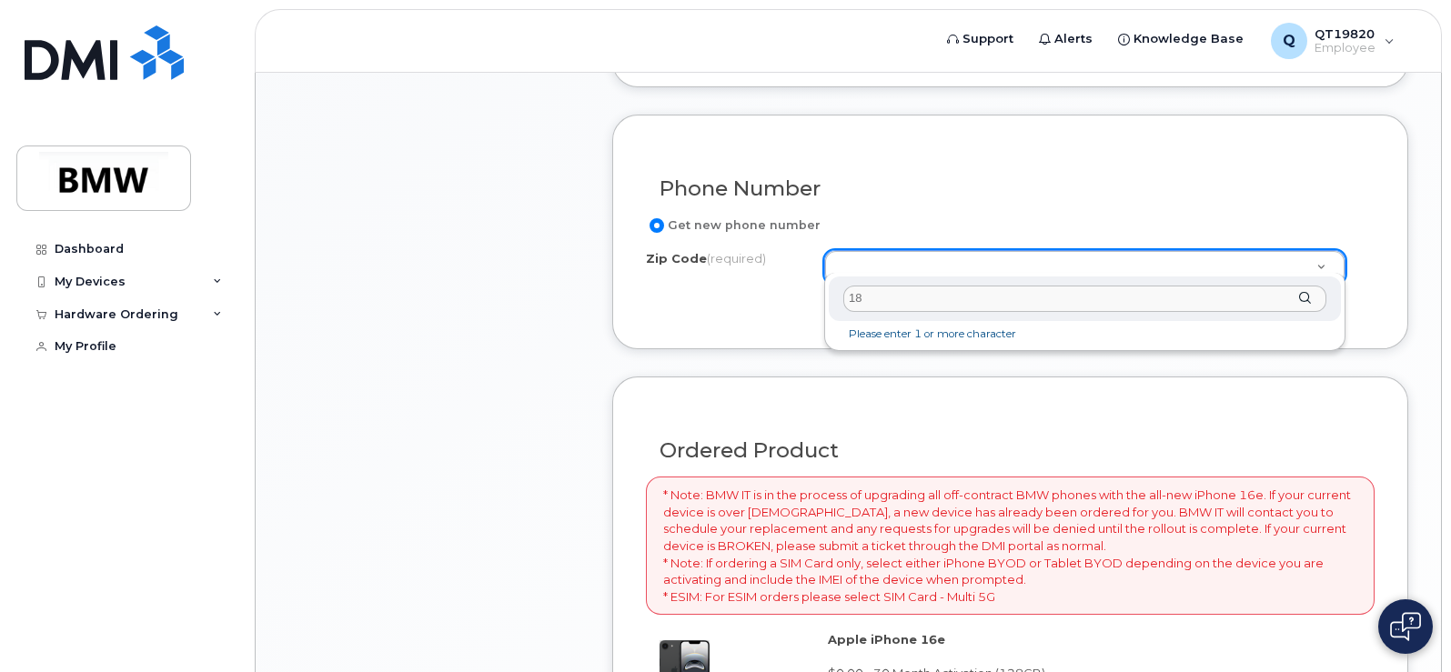
type input "1"
type input "29651"
type input "29651 (Greer, SC)"
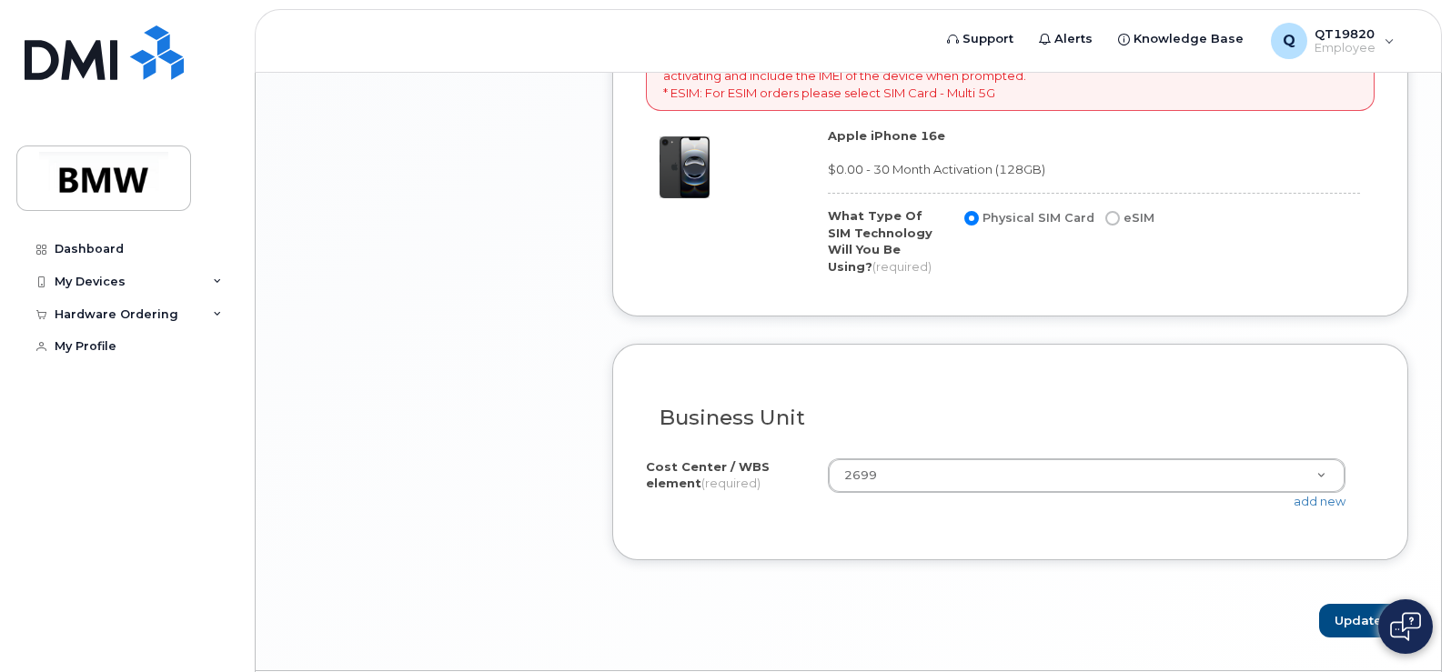
scroll to position [1501, 0]
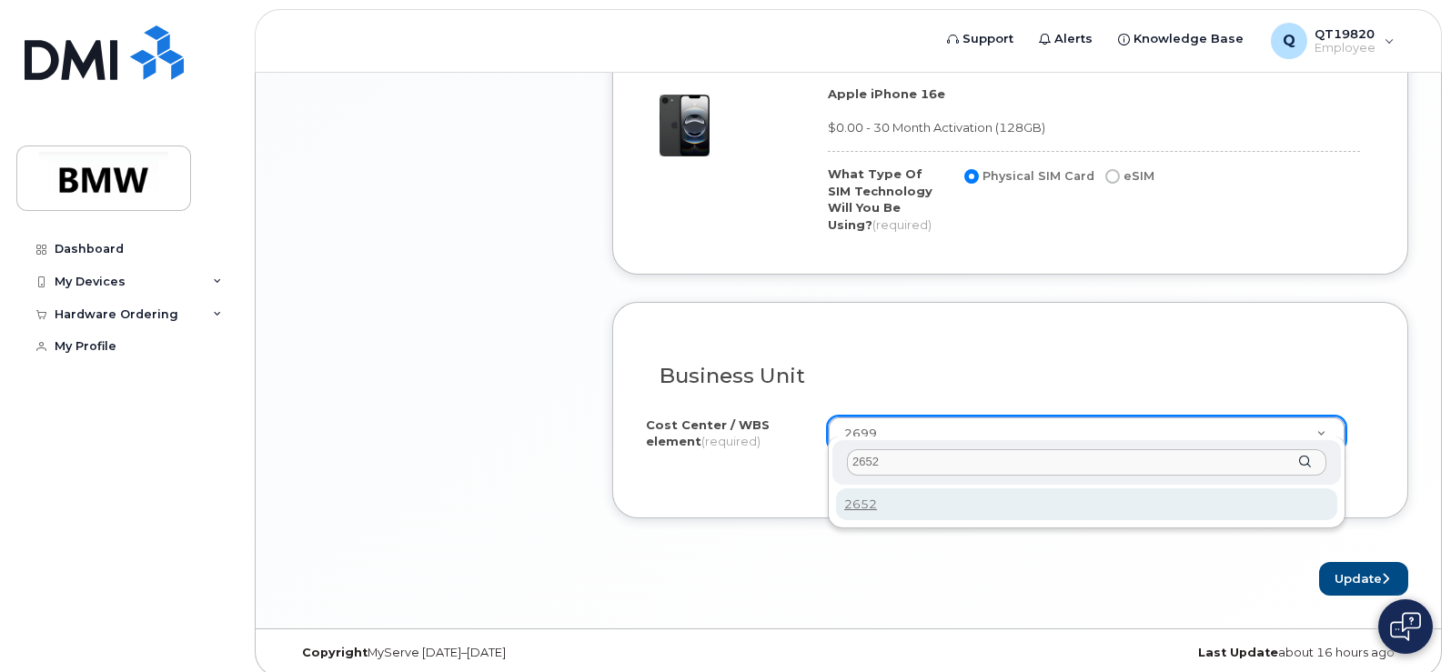
type input "2652"
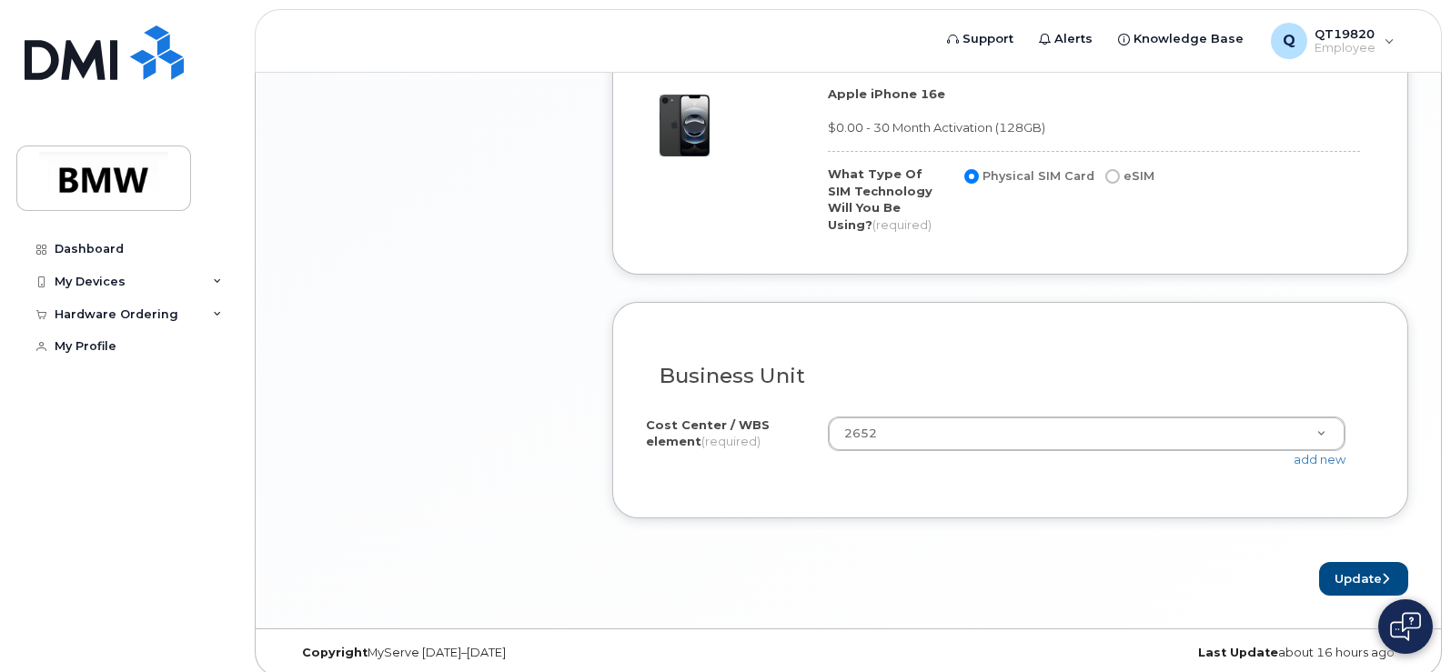
click at [1350, 562] on button "Update" at bounding box center [1363, 579] width 89 height 34
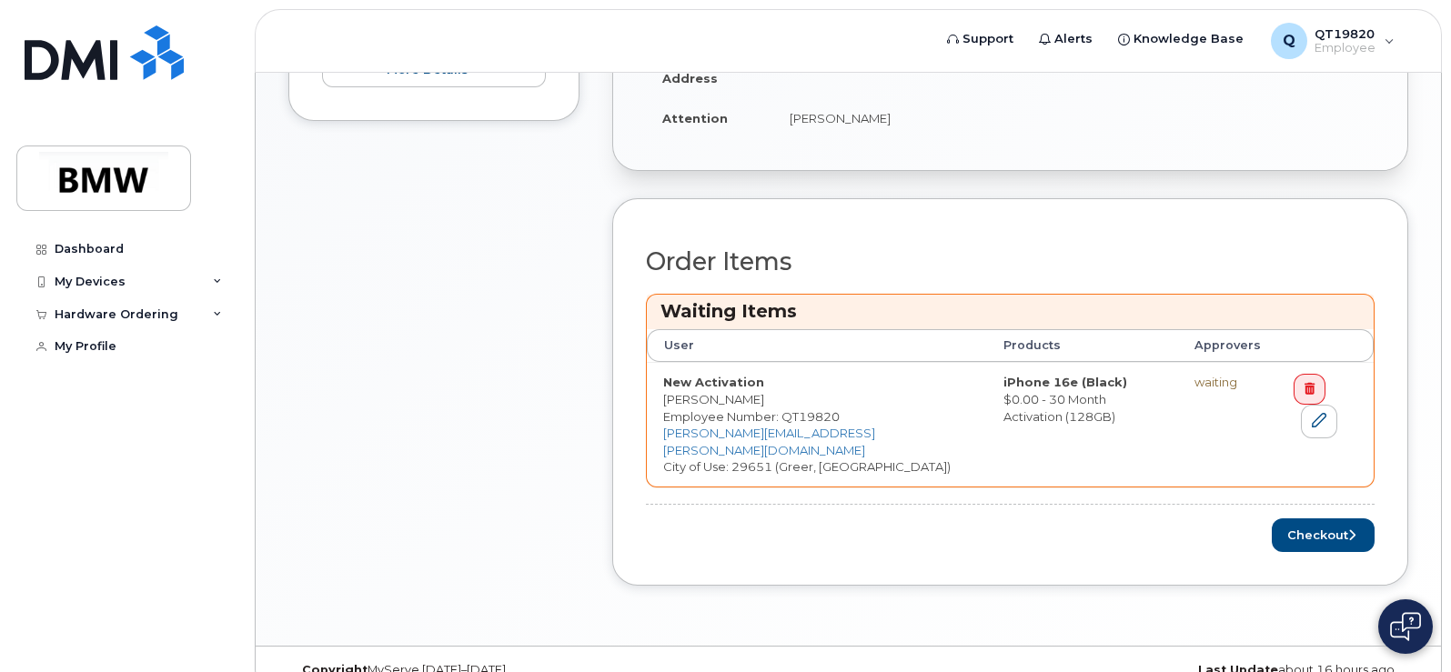
scroll to position [600, 0]
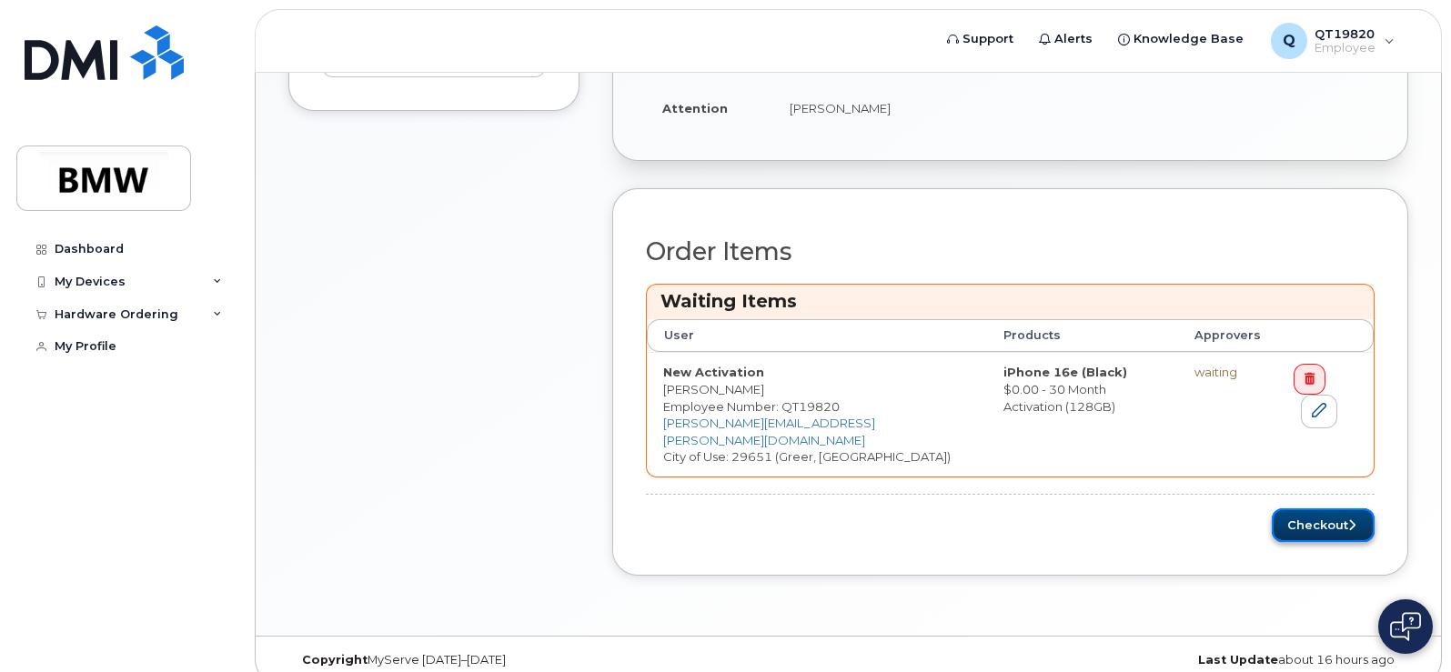
click at [1305, 509] on button "Checkout" at bounding box center [1323, 526] width 103 height 34
